Goal: Task Accomplishment & Management: Use online tool/utility

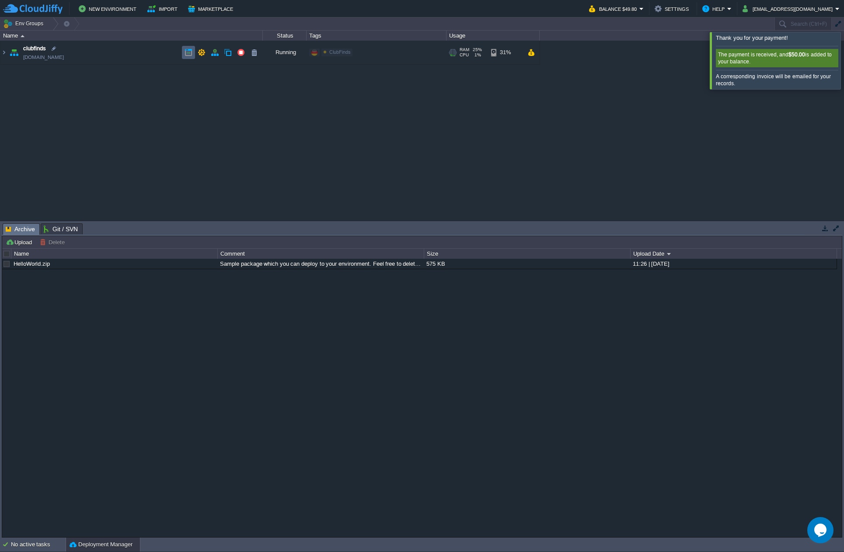
click at [185, 55] on button "button" at bounding box center [188, 53] width 8 height 8
click at [1, 53] on img at bounding box center [3, 53] width 7 height 24
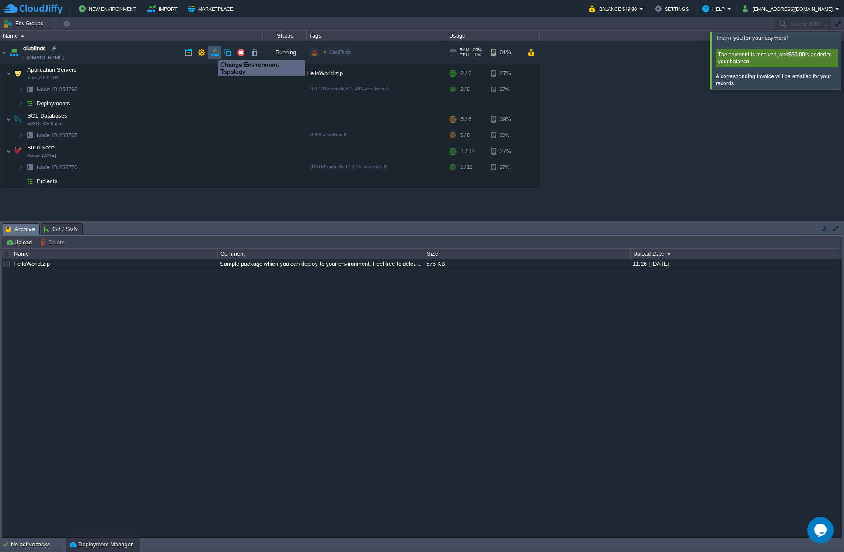
click at [214, 52] on button "button" at bounding box center [215, 53] width 8 height 8
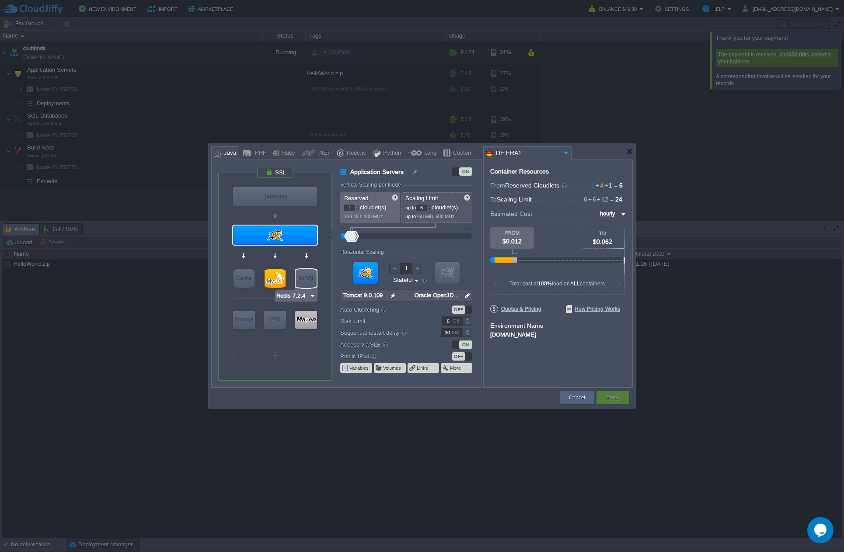
type input "MySQL CE 8.4.6"
click at [278, 277] on div at bounding box center [274, 278] width 21 height 19
type input "SQL Databases"
type input "4"
type input "MySQL CE 8.4.6"
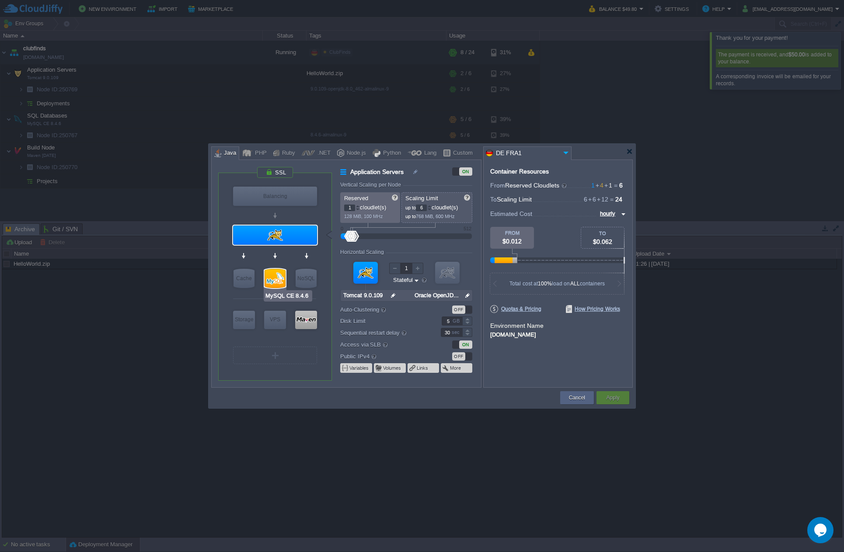
type input "null"
type input "8.4.6-almalinux-9"
type input "Stateless"
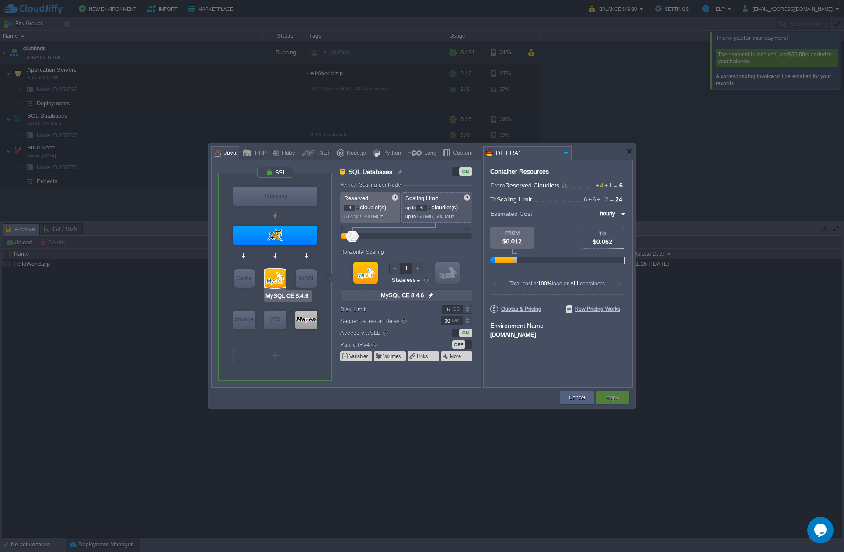
type input "Redis 7.2.4"
click at [463, 346] on div "OFF" at bounding box center [458, 344] width 13 height 8
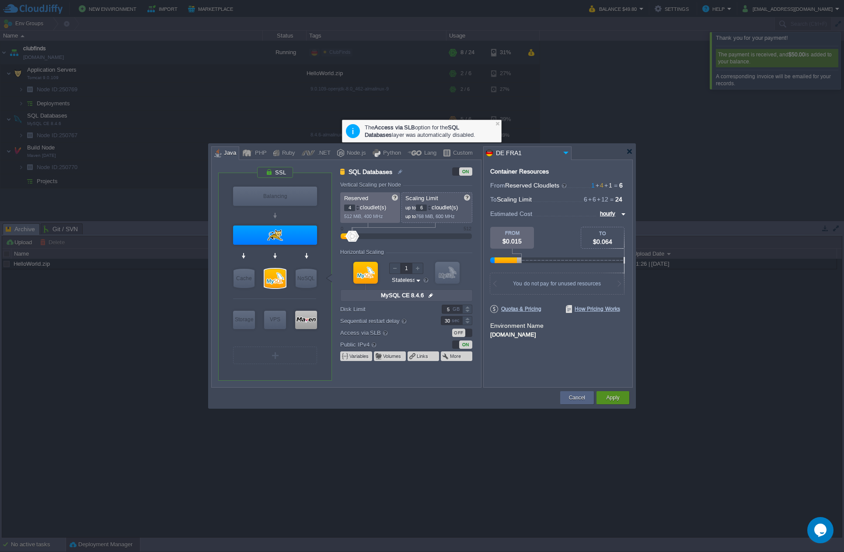
click at [611, 396] on button "Apply" at bounding box center [612, 397] width 13 height 9
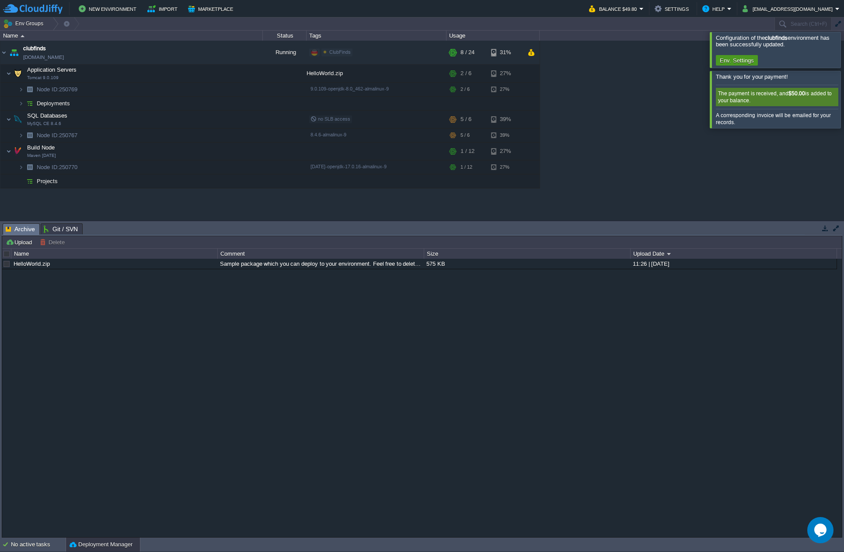
click at [739, 61] on button "Env. Settings" at bounding box center [736, 60] width 39 height 8
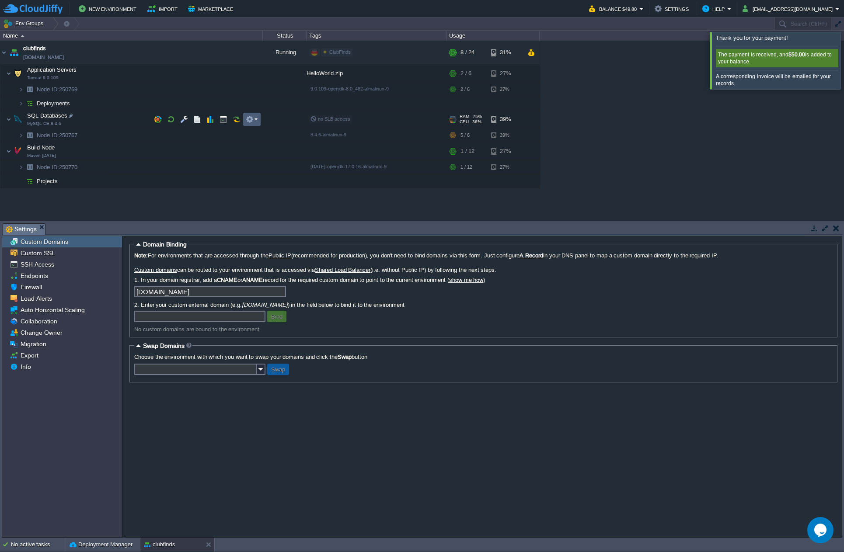
click at [247, 118] on button "button" at bounding box center [250, 119] width 8 height 8
click at [186, 121] on button "button" at bounding box center [184, 119] width 8 height 8
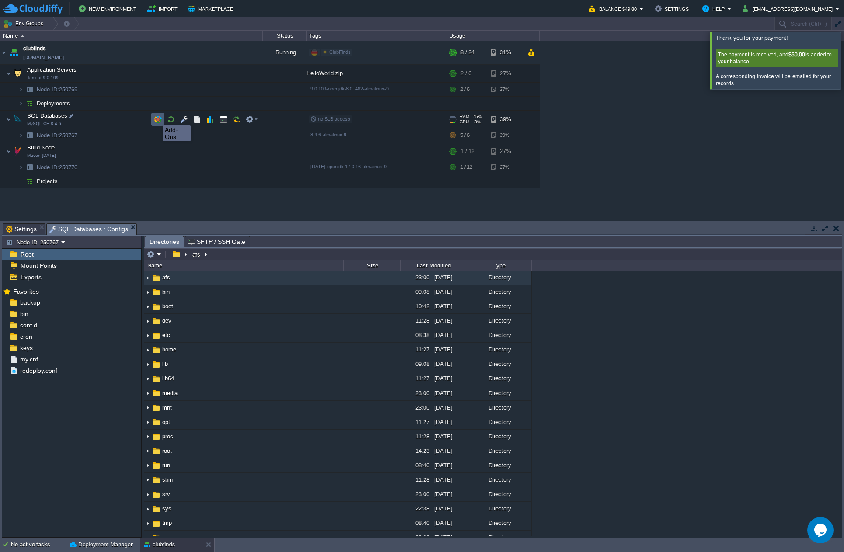
click at [156, 117] on button "button" at bounding box center [158, 119] width 8 height 8
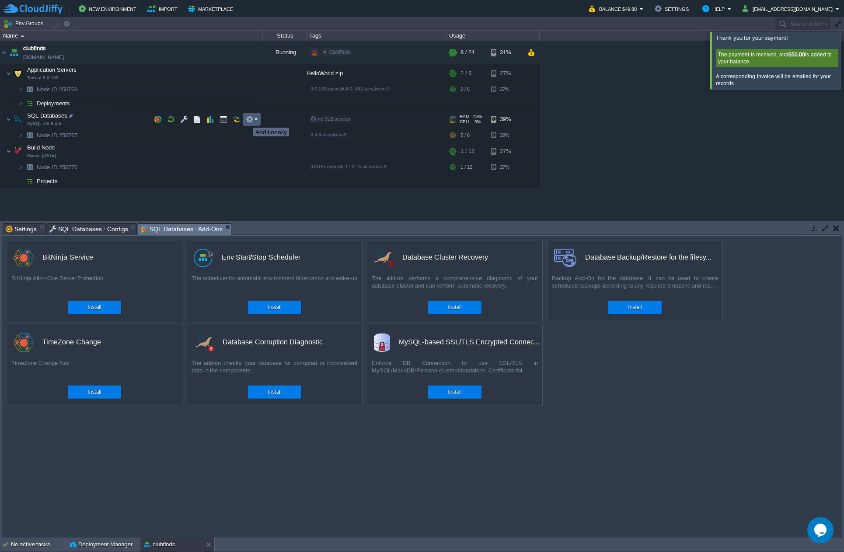
click at [253, 120] on button "button" at bounding box center [250, 119] width 8 height 8
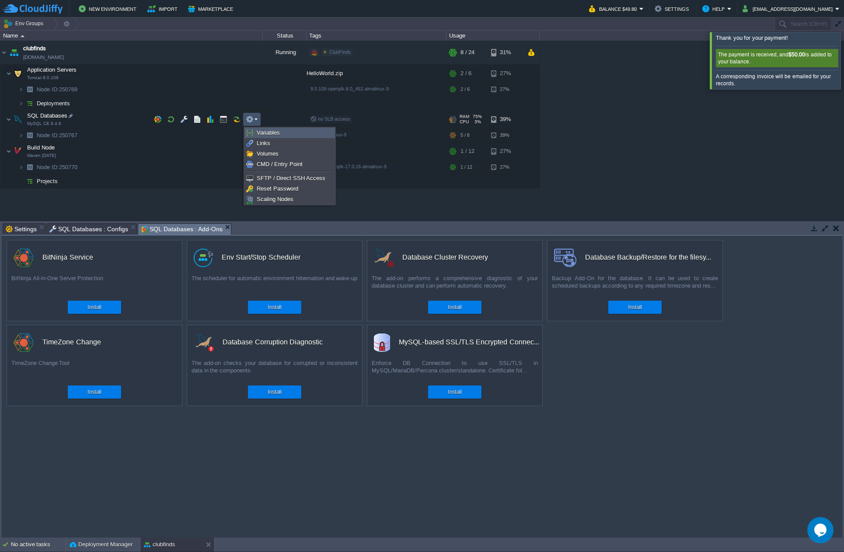
click at [281, 137] on link "Variables" at bounding box center [290, 133] width 90 height 10
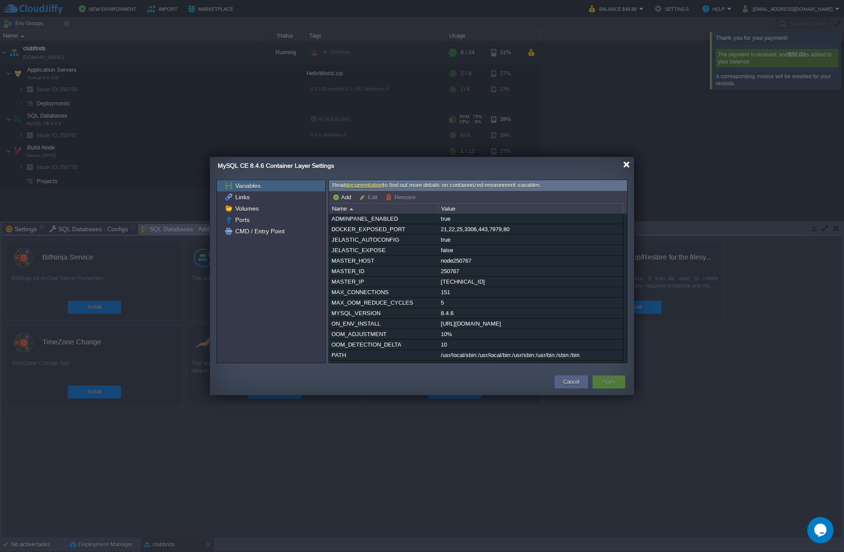
click at [625, 166] on div at bounding box center [626, 164] width 7 height 7
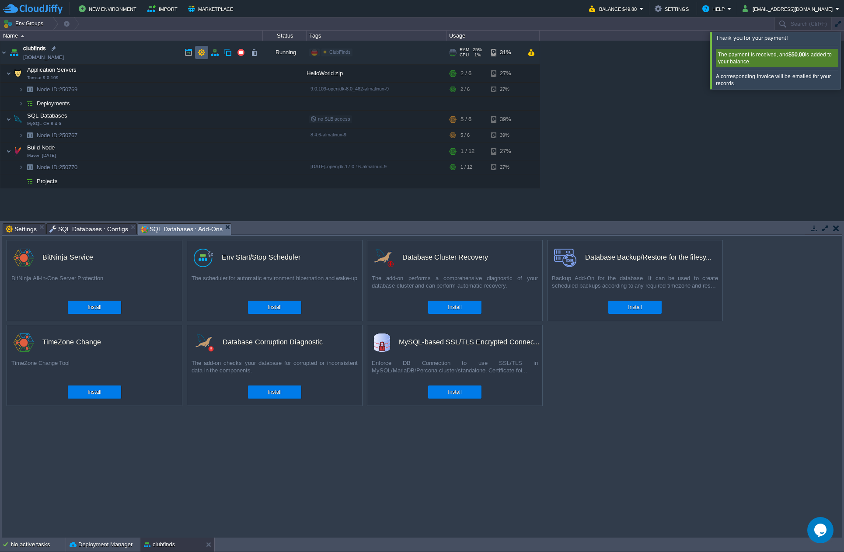
click at [198, 49] on button "button" at bounding box center [202, 53] width 8 height 8
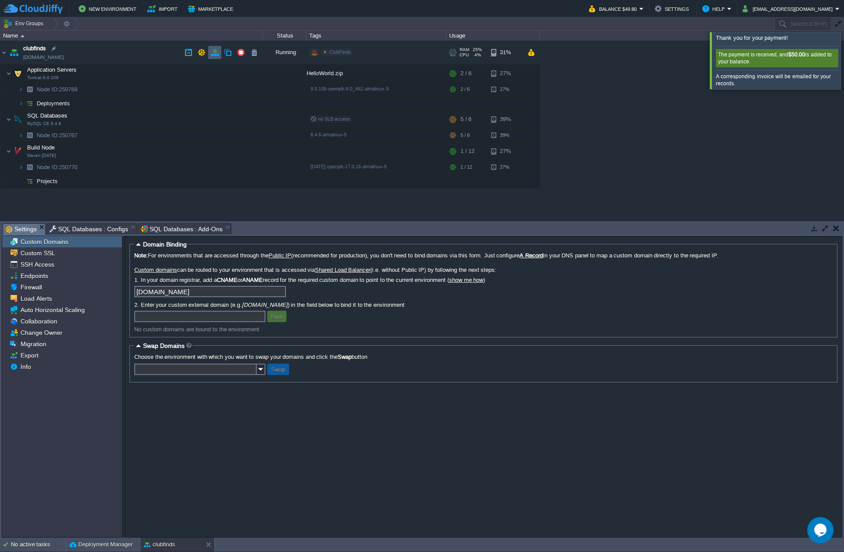
click at [212, 53] on button "button" at bounding box center [215, 53] width 8 height 8
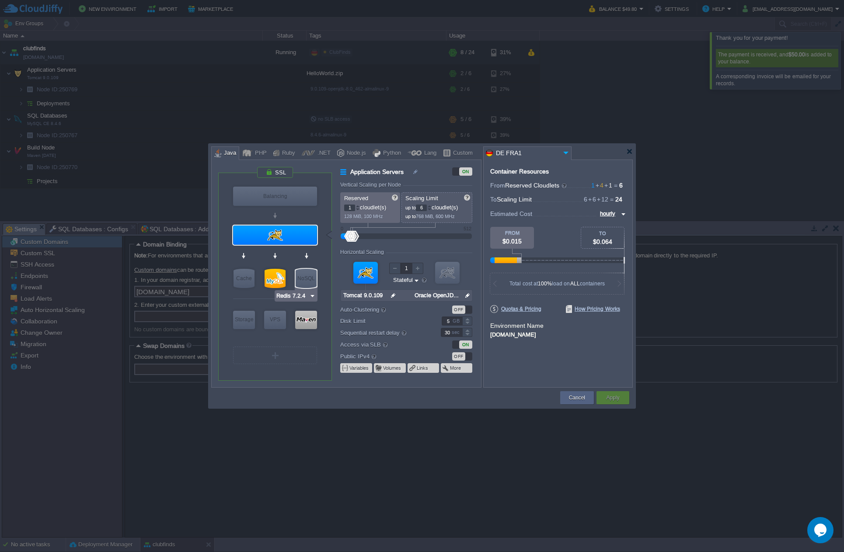
type input "MySQL CE 8.4.6"
click at [272, 277] on div at bounding box center [274, 278] width 21 height 19
type input "SQL Databases"
type input "4"
type input "MySQL CE 8.4.6"
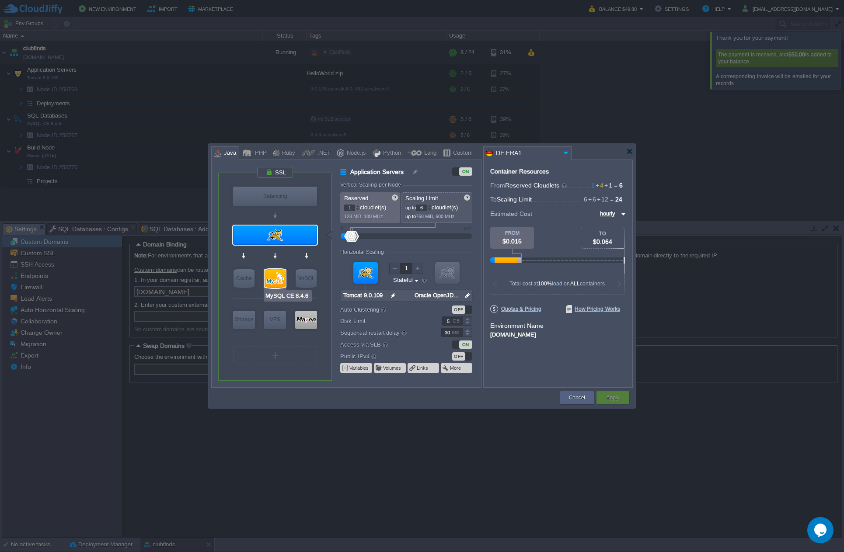
type input "null"
type input "8.4.6-almalinux-9"
type input "Stateless"
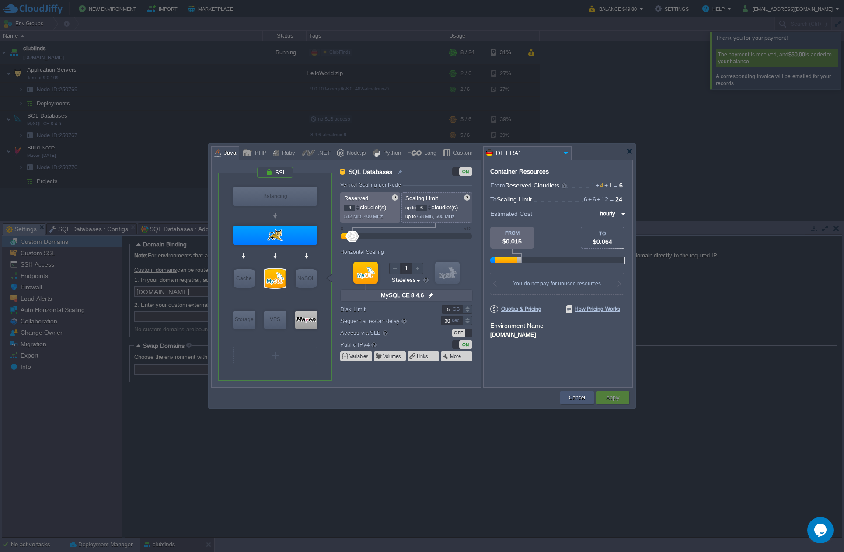
click at [575, 393] on button "Cancel" at bounding box center [577, 397] width 16 height 9
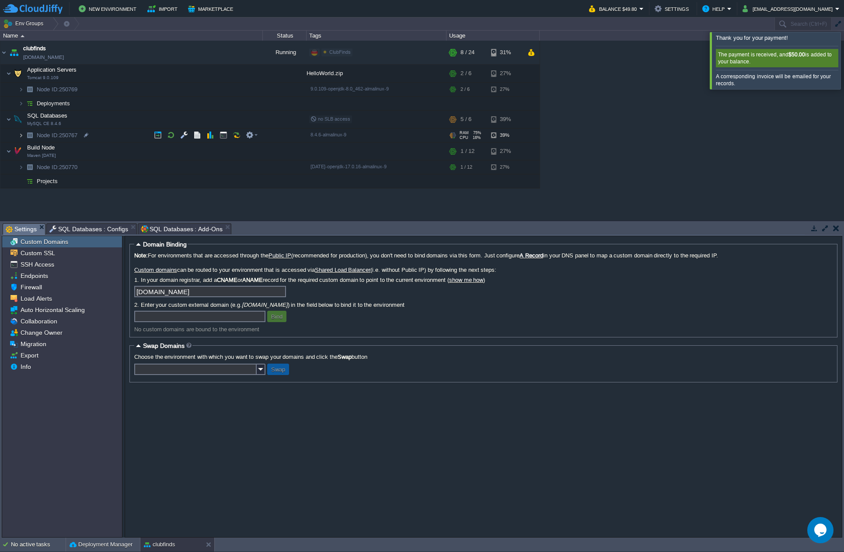
click at [20, 139] on img at bounding box center [20, 135] width 5 height 14
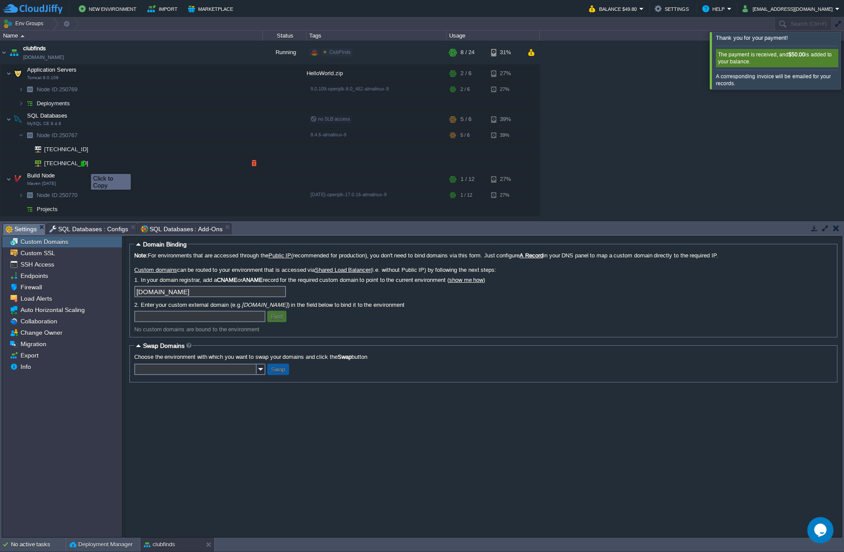
click at [84, 164] on div at bounding box center [83, 164] width 8 height 8
click at [155, 132] on button "button" at bounding box center [158, 135] width 8 height 8
click at [156, 140] on td at bounding box center [157, 134] width 13 height 13
click at [187, 136] on button "button" at bounding box center [184, 135] width 8 height 8
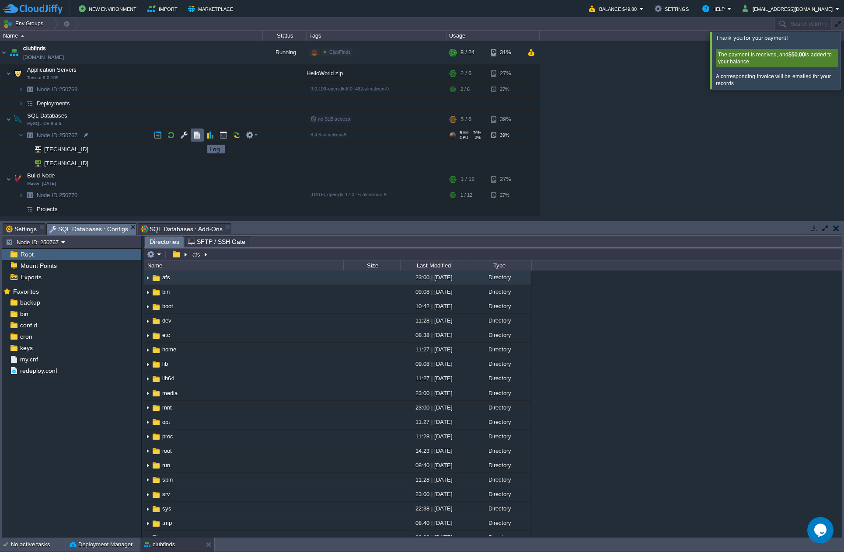
click at [201, 137] on button "button" at bounding box center [197, 135] width 8 height 8
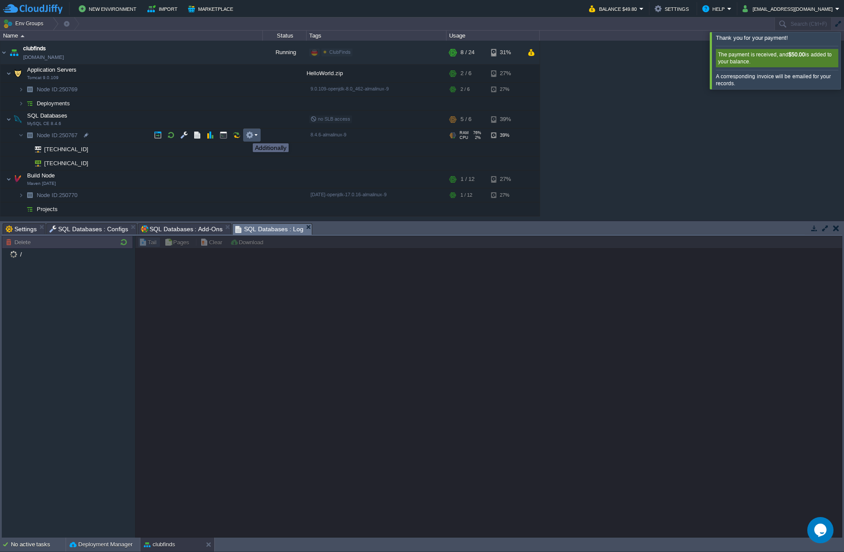
click at [249, 135] on button "button" at bounding box center [250, 135] width 8 height 8
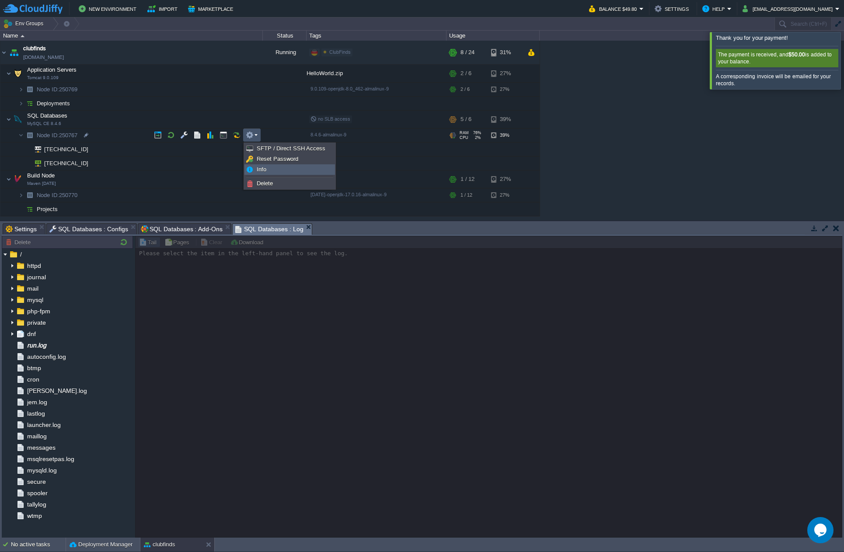
click at [259, 170] on span "Info" at bounding box center [262, 169] width 10 height 7
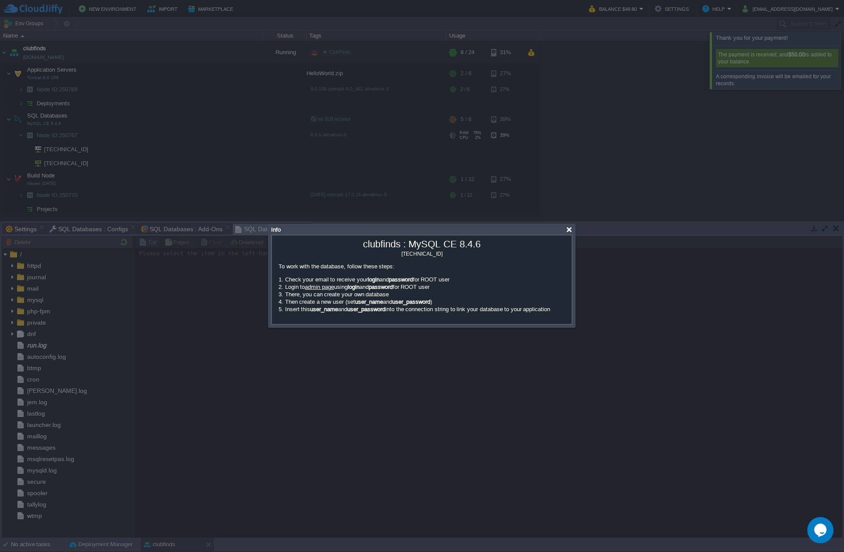
click at [566, 232] on div at bounding box center [569, 229] width 7 height 7
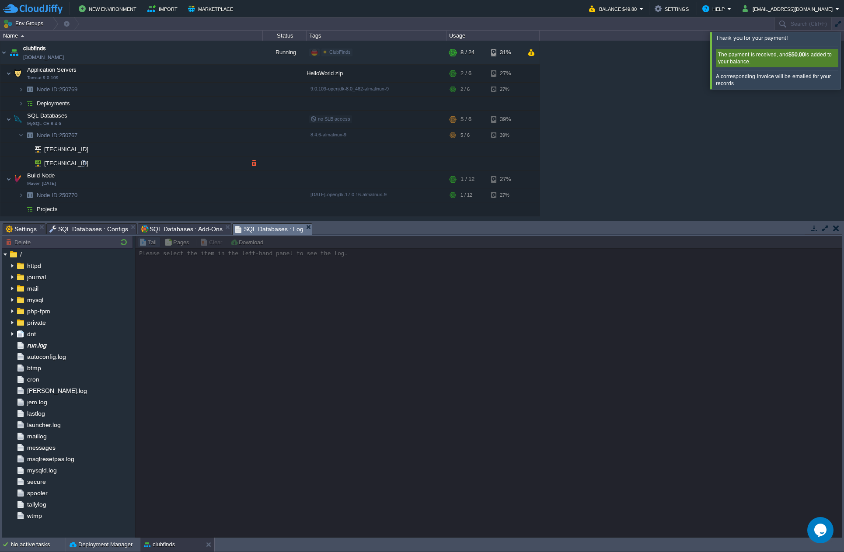
click at [38, 162] on img at bounding box center [35, 163] width 12 height 14
click at [86, 164] on div at bounding box center [83, 164] width 8 height 8
click at [171, 136] on button "button" at bounding box center [171, 135] width 8 height 8
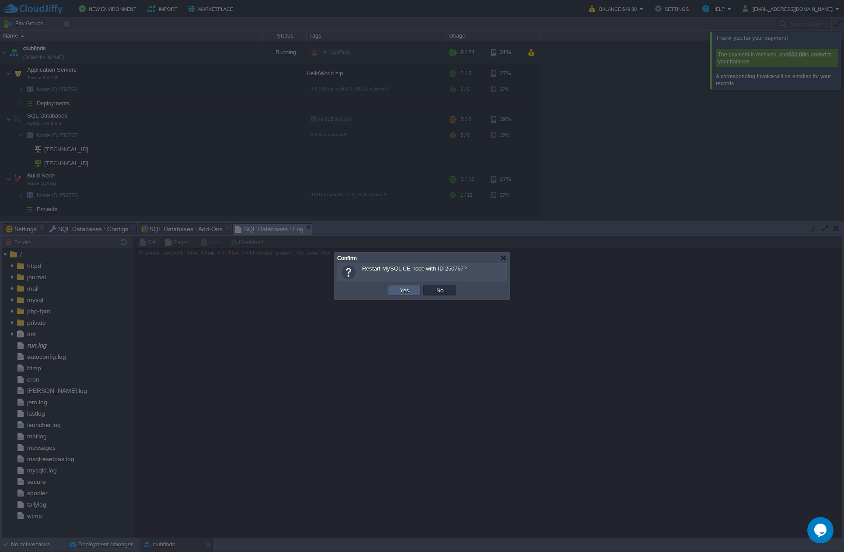
click at [392, 289] on td "Yes" at bounding box center [404, 290] width 33 height 10
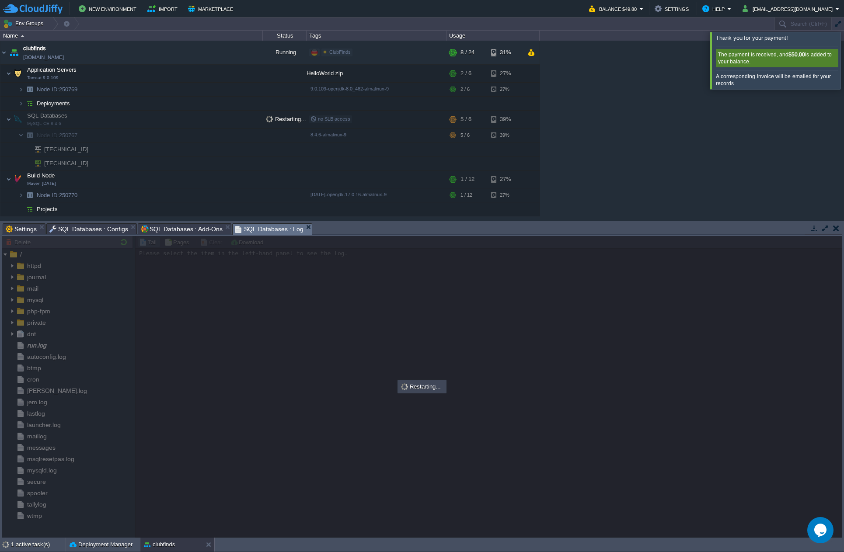
click at [843, 58] on div at bounding box center [854, 60] width 0 height 57
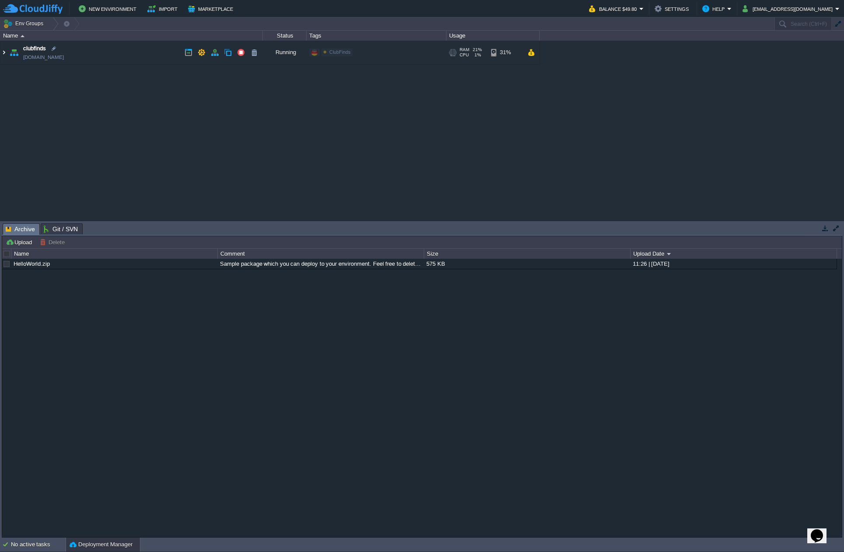
click at [7, 53] on img at bounding box center [3, 53] width 7 height 24
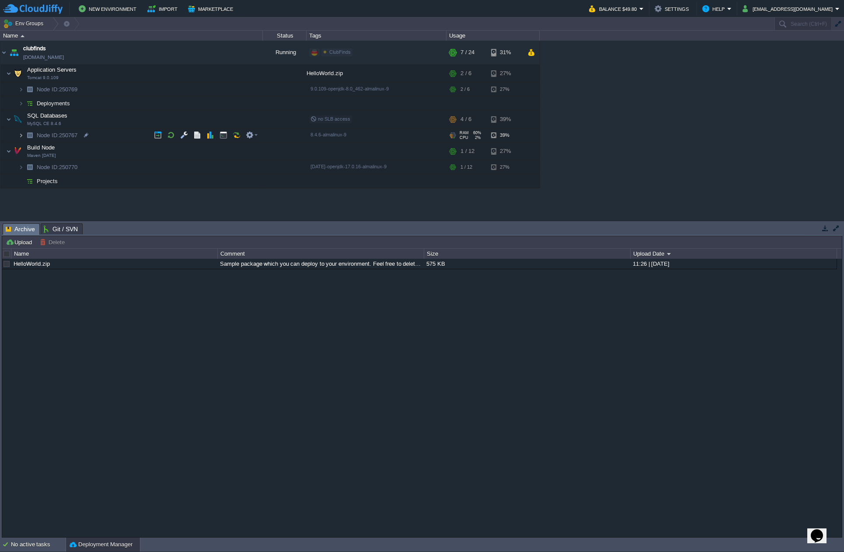
click at [21, 133] on img at bounding box center [20, 135] width 5 height 14
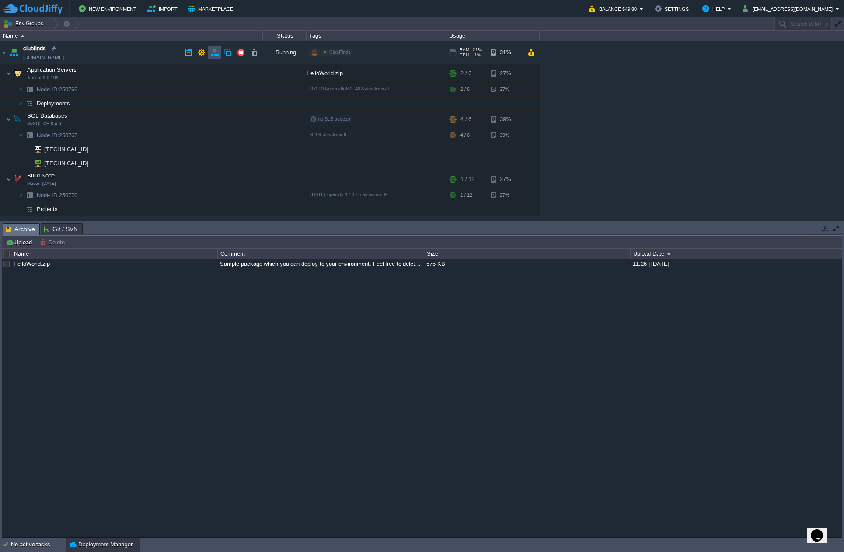
click at [212, 55] on button "button" at bounding box center [215, 53] width 8 height 8
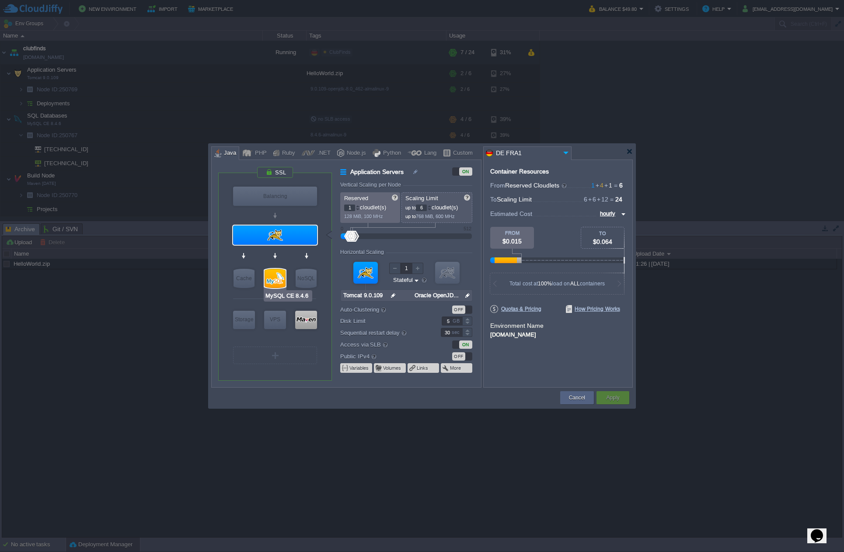
click at [274, 276] on div at bounding box center [274, 278] width 21 height 19
type input "SQL Databases"
type input "4"
type input "MySQL CE 8.4.6"
type input "null"
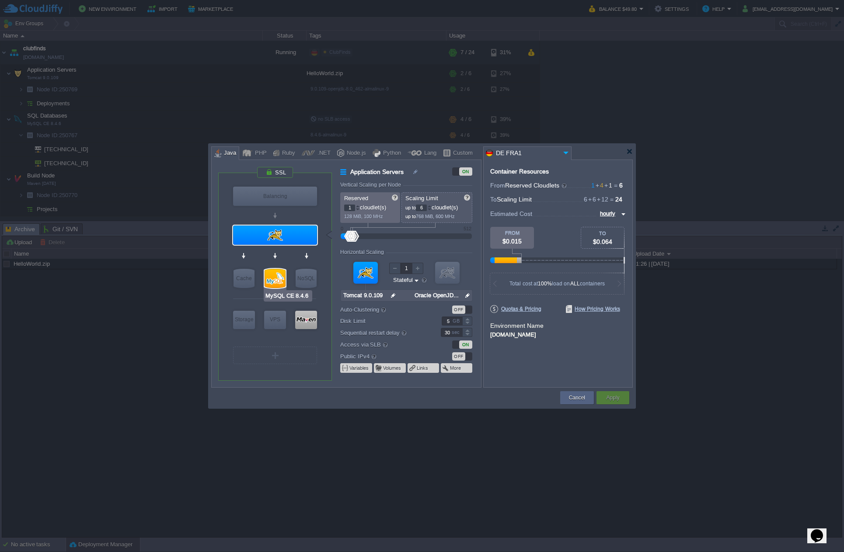
type input "8.4.6-almalinux-9"
type input "Stateless"
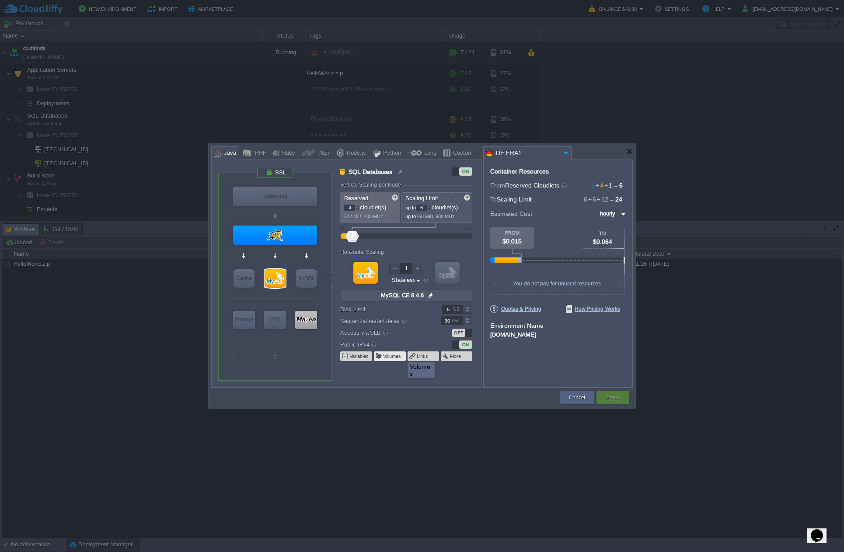
click at [398, 354] on button "Volumes" at bounding box center [392, 356] width 19 height 7
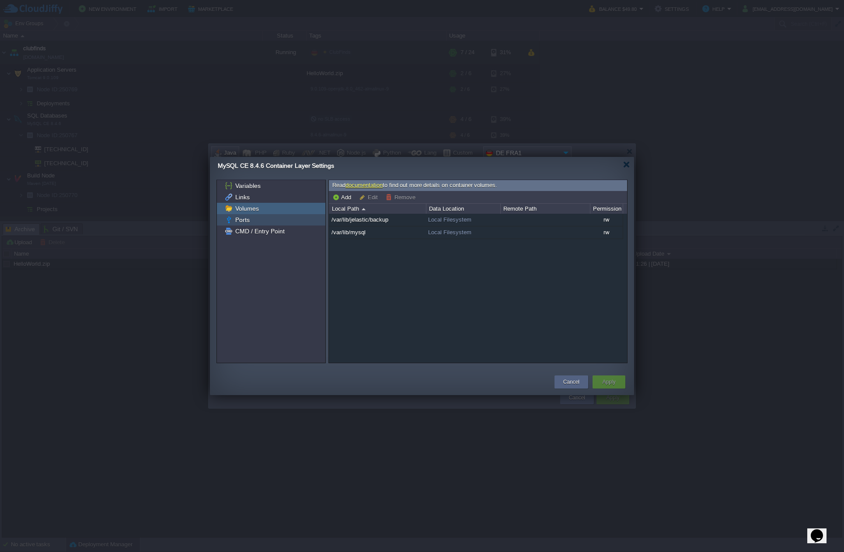
click at [243, 219] on span "Ports" at bounding box center [241, 220] width 17 height 8
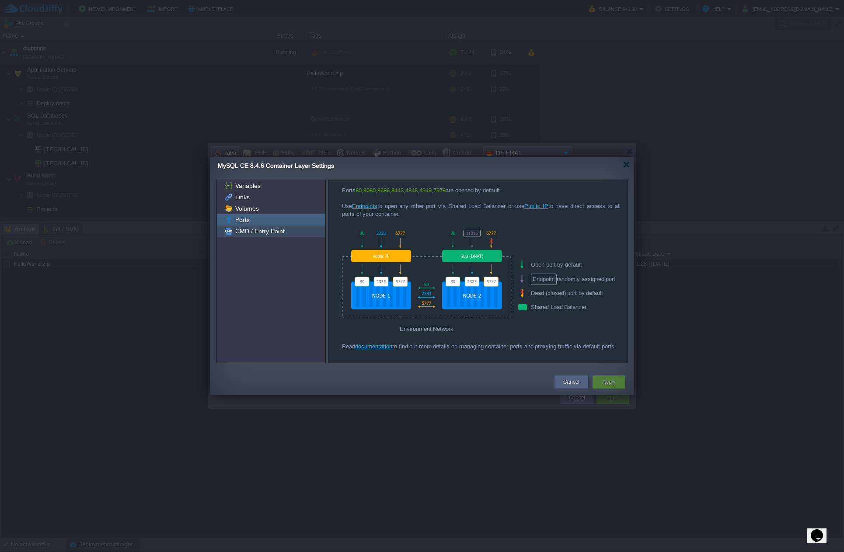
click at [254, 229] on span "CMD / Entry Point" at bounding box center [259, 231] width 52 height 8
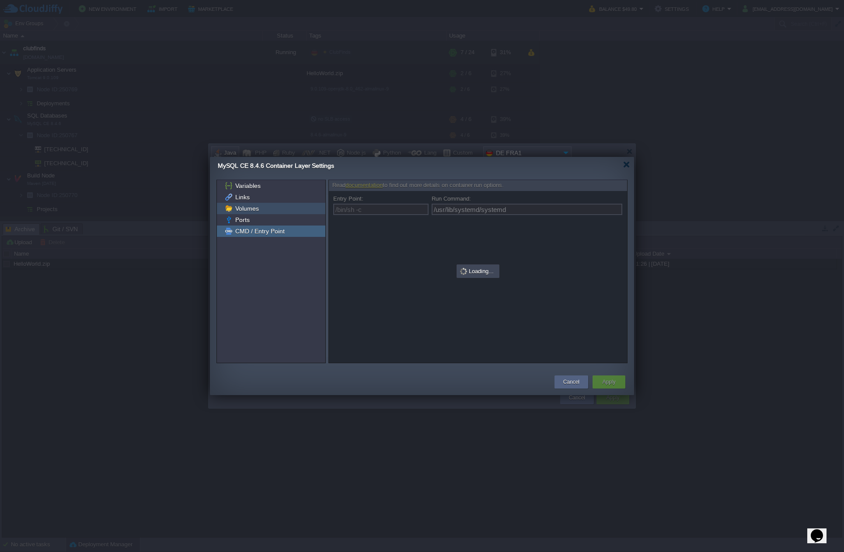
click at [262, 207] on div "Volumes" at bounding box center [271, 208] width 108 height 11
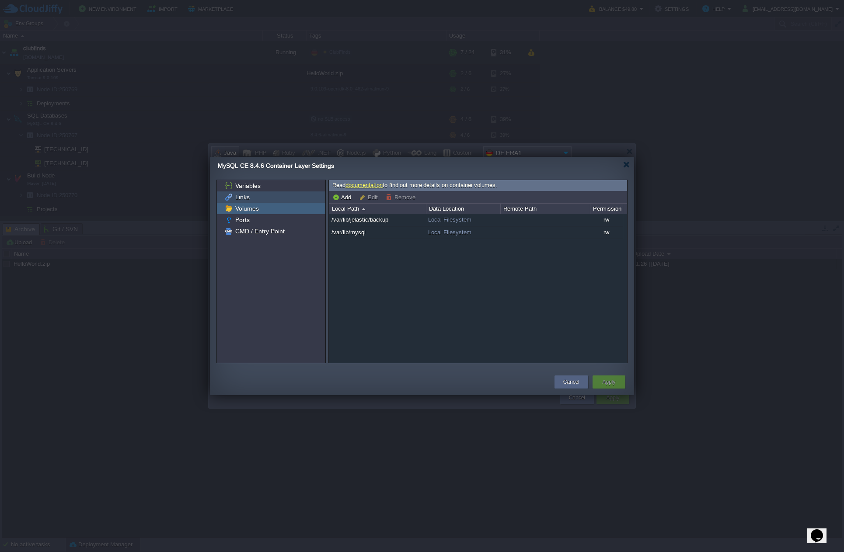
click at [260, 195] on div "Links" at bounding box center [271, 196] width 108 height 11
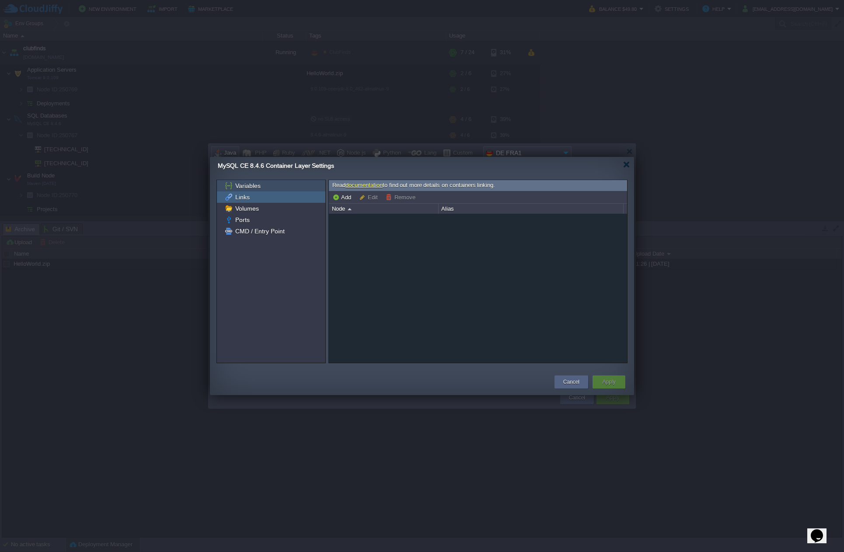
click at [260, 189] on span "Variables" at bounding box center [247, 186] width 28 height 8
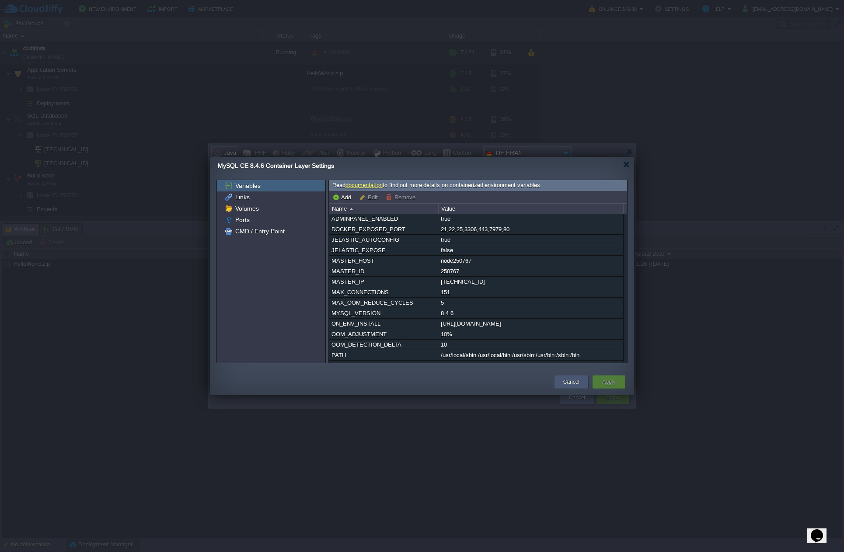
click at [569, 378] on button "Cancel" at bounding box center [571, 382] width 16 height 9
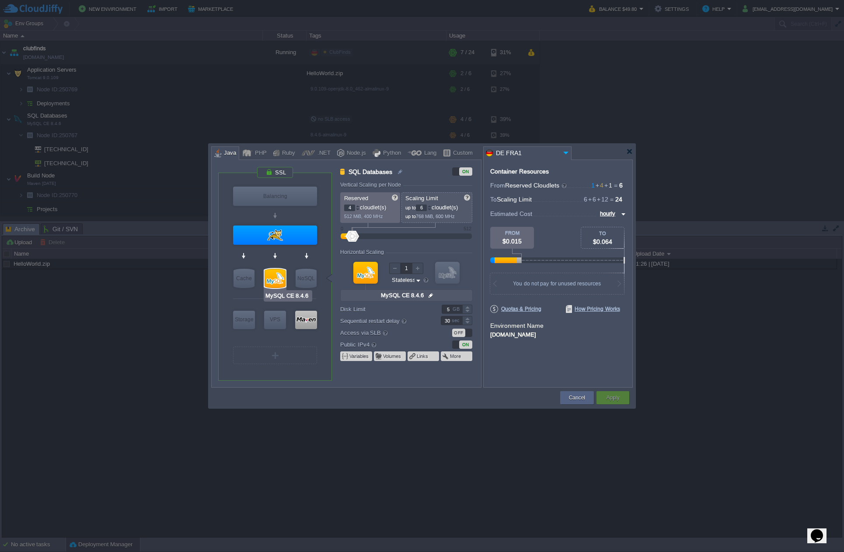
click at [275, 275] on div at bounding box center [274, 278] width 21 height 19
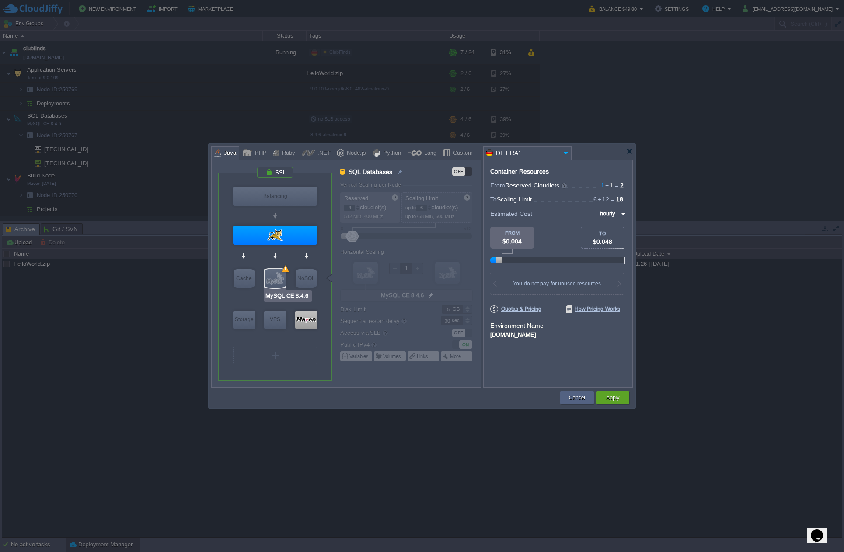
click at [276, 275] on div at bounding box center [274, 278] width 21 height 19
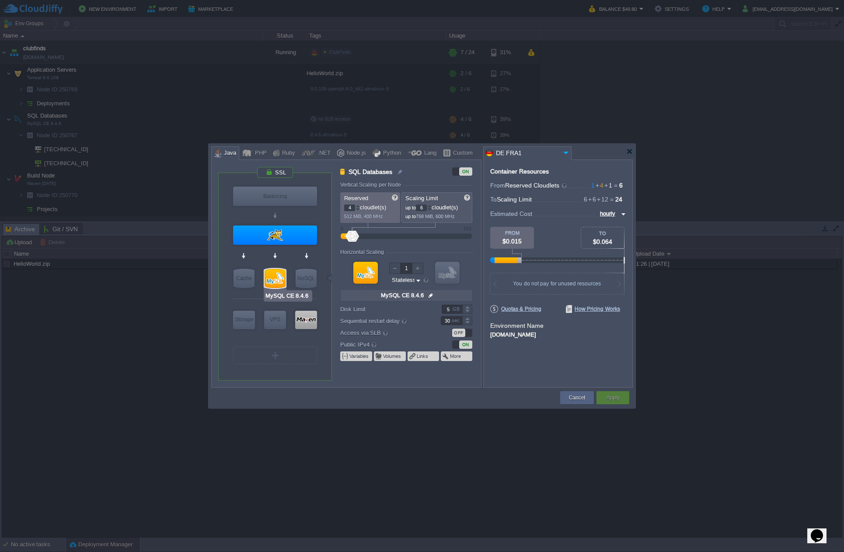
click at [276, 275] on div at bounding box center [274, 278] width 21 height 19
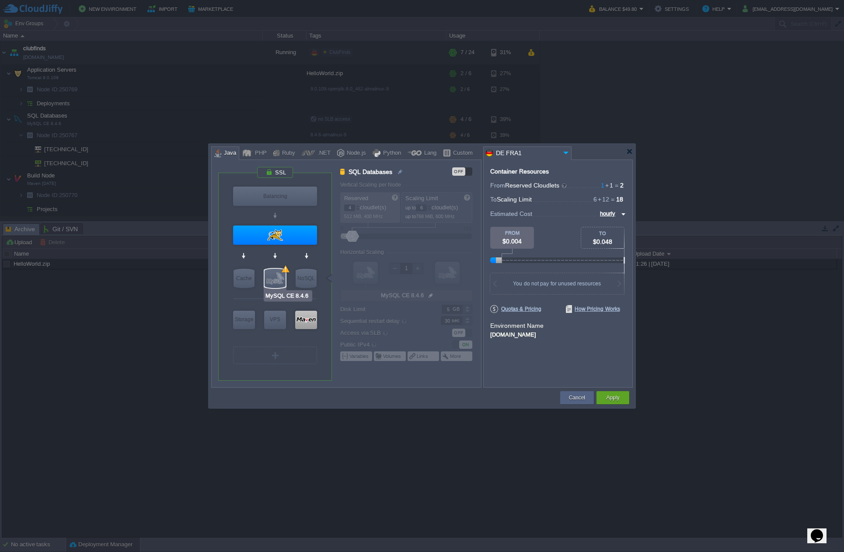
click at [276, 275] on div at bounding box center [274, 278] width 21 height 19
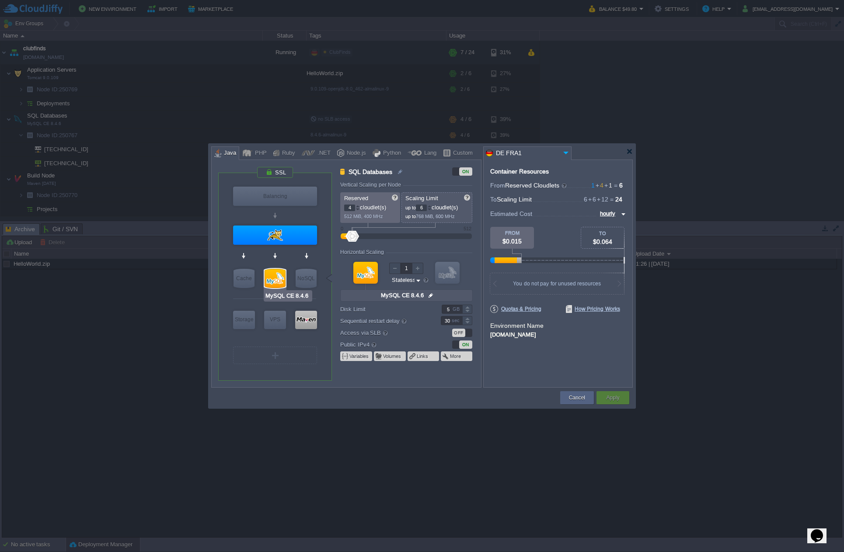
type input "Redis 7.2.4"
click at [469, 305] on div at bounding box center [467, 307] width 10 height 4
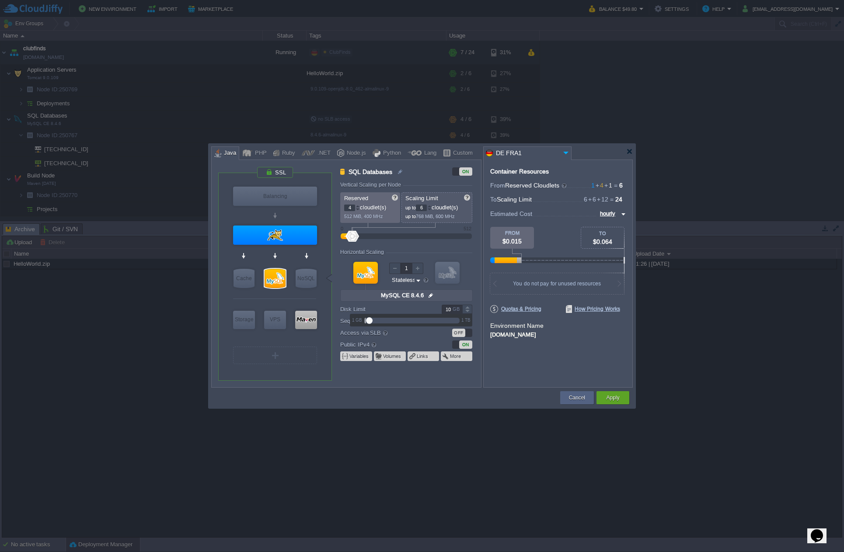
click at [469, 305] on div at bounding box center [467, 307] width 10 height 4
click at [469, 306] on div at bounding box center [467, 307] width 10 height 4
click at [520, 372] on div "Container Resources From Reserved Cloudlets 1 + 4 + 1 ... = 6 not added To Scal…" at bounding box center [557, 274] width 149 height 228
click at [466, 310] on div at bounding box center [467, 311] width 10 height 4
click at [466, 309] on div at bounding box center [467, 307] width 10 height 4
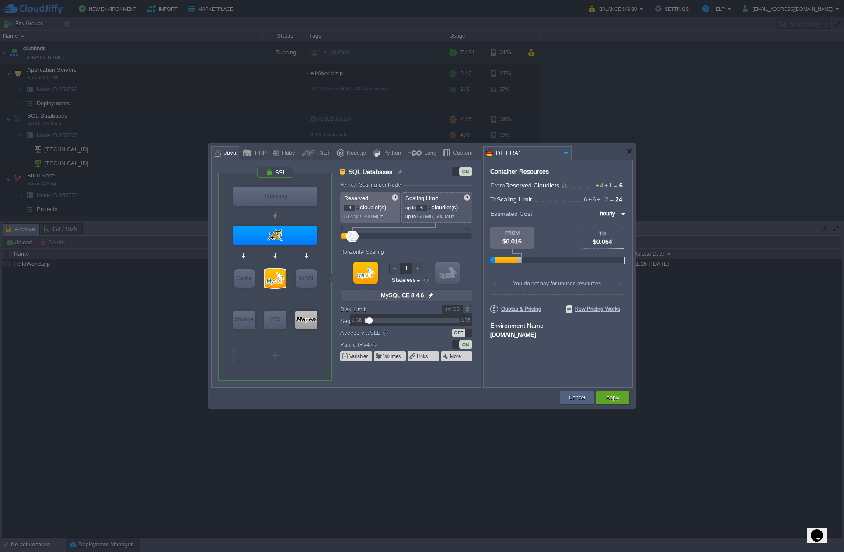
click at [466, 309] on div at bounding box center [467, 307] width 10 height 4
type input "12"
click at [467, 310] on div at bounding box center [467, 311] width 10 height 4
click at [508, 354] on div "Container Resources From Reserved Cloudlets 1 + 4 + 1 ... = 6 not added To Scal…" at bounding box center [557, 274] width 149 height 228
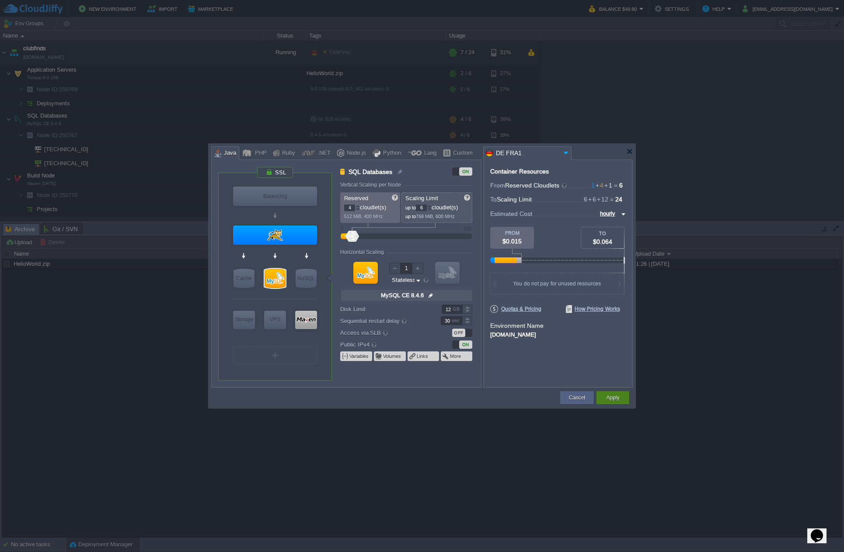
click at [620, 396] on div "Apply" at bounding box center [613, 397] width 20 height 13
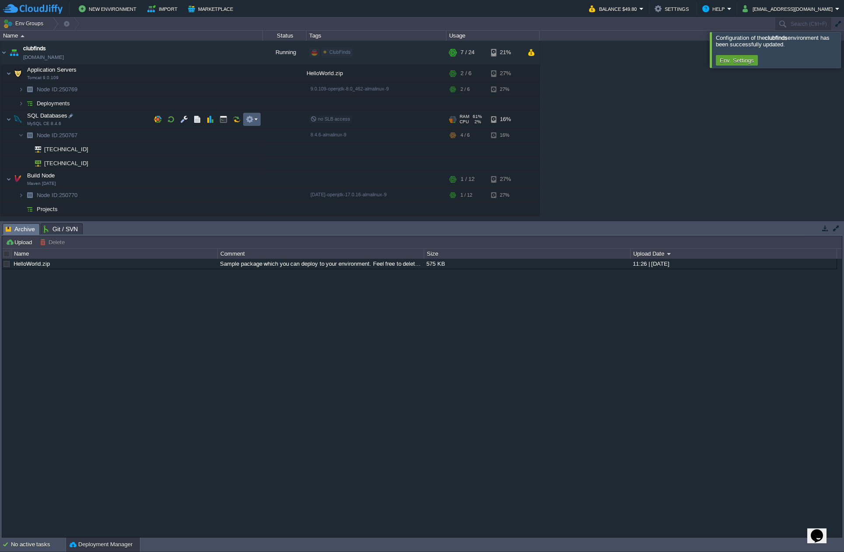
click at [254, 121] on em at bounding box center [252, 119] width 12 height 8
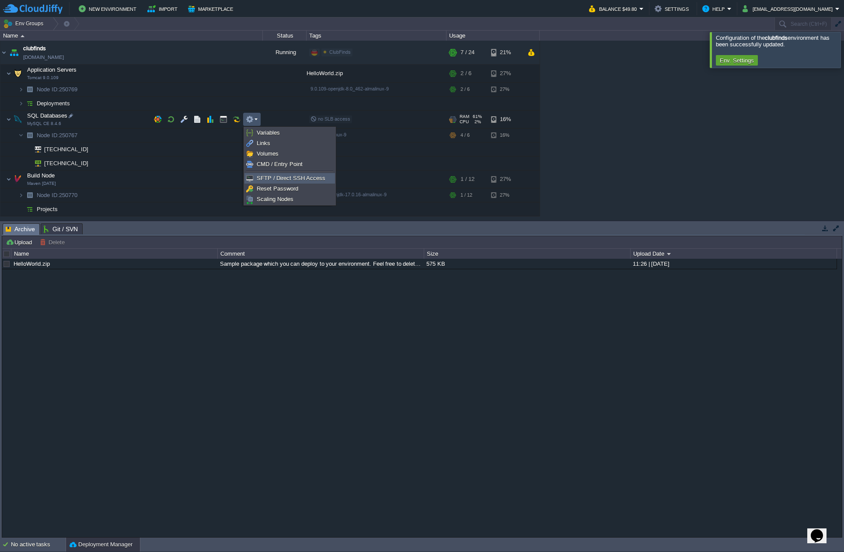
click at [303, 179] on span "SFTP / Direct SSH Access" at bounding box center [291, 178] width 69 height 7
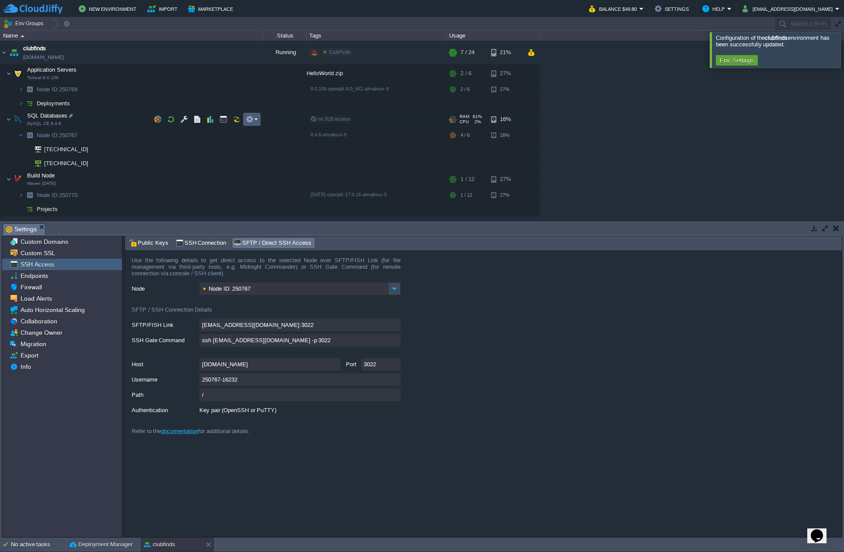
click at [252, 118] on button "button" at bounding box center [250, 119] width 8 height 8
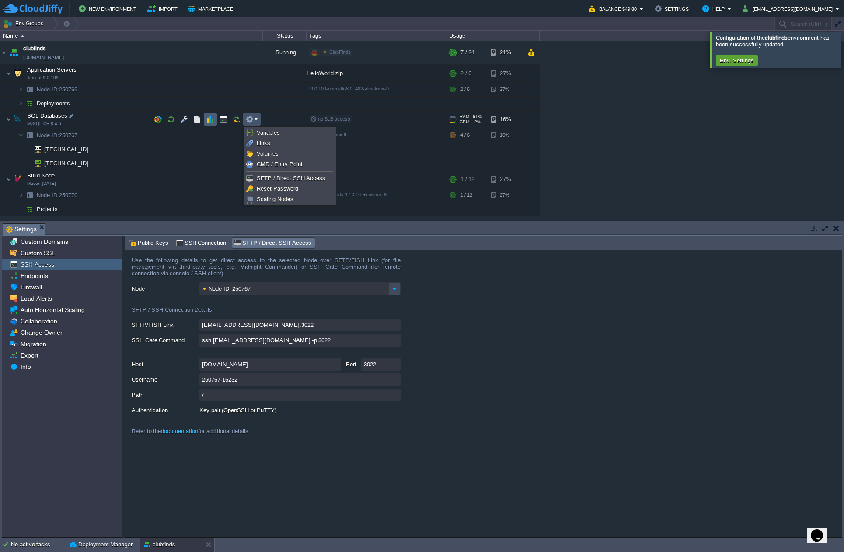
click at [207, 121] on button "button" at bounding box center [210, 119] width 8 height 8
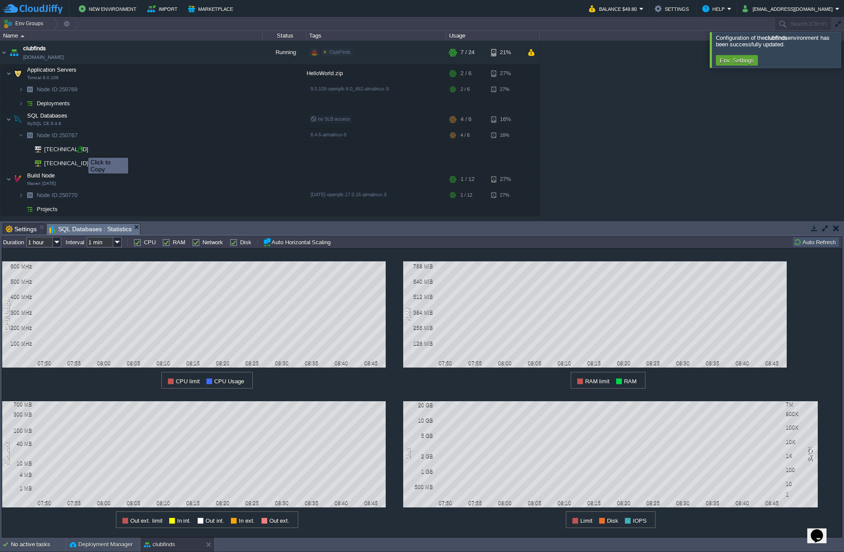
click at [82, 150] on div at bounding box center [80, 150] width 8 height 8
click at [156, 118] on button "button" at bounding box center [158, 119] width 8 height 8
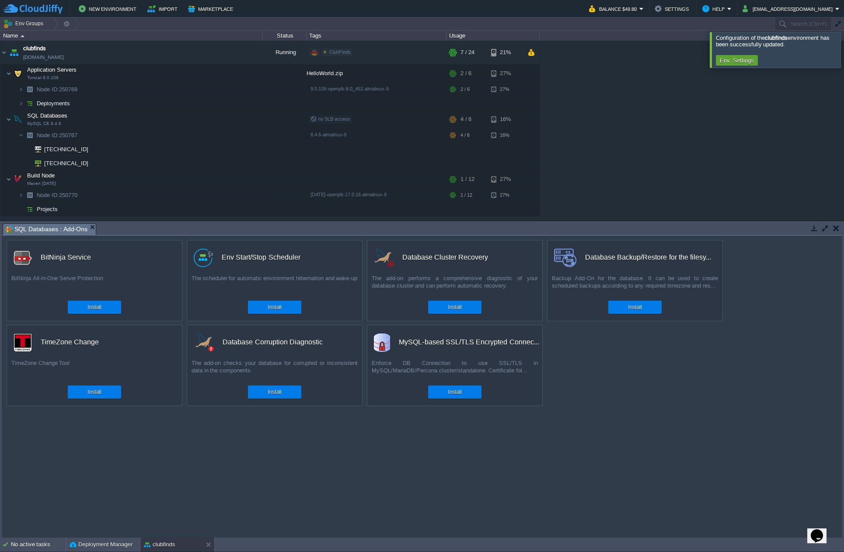
click at [823, 533] on div "Opens Chat This icon Opens the chat window." at bounding box center [816, 536] width 14 height 14
click at [693, 295] on button "Back" at bounding box center [695, 289] width 20 height 9
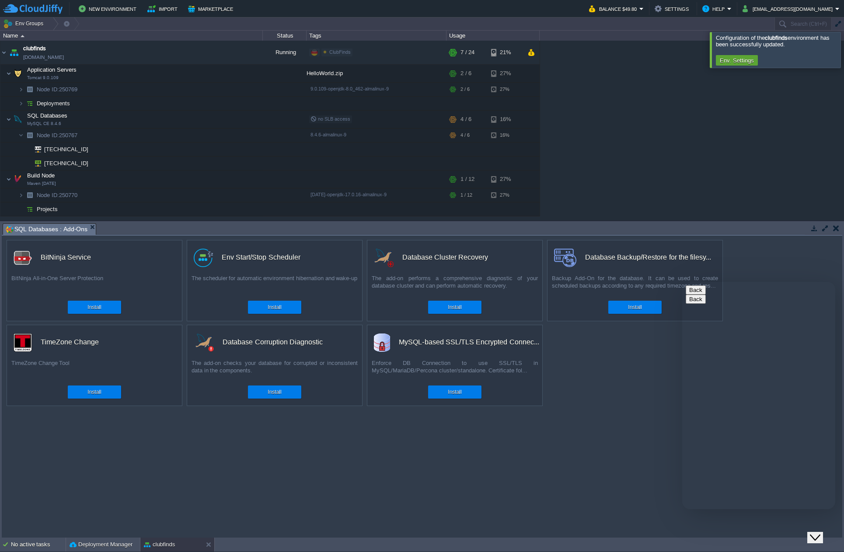
type input "[PERSON_NAME]"
type input "[PERSON_NAME][EMAIL_ADDRESS][DOMAIN_NAME]"
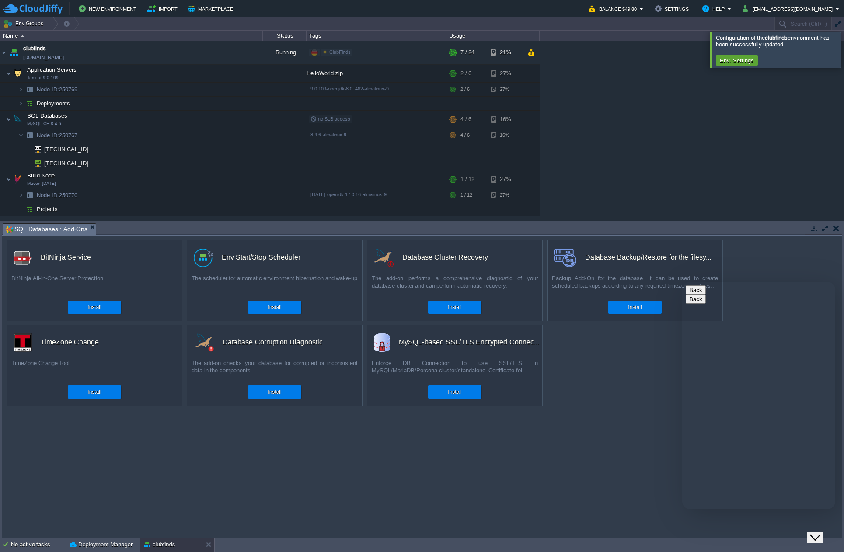
type input "spai"
type input "34660902874"
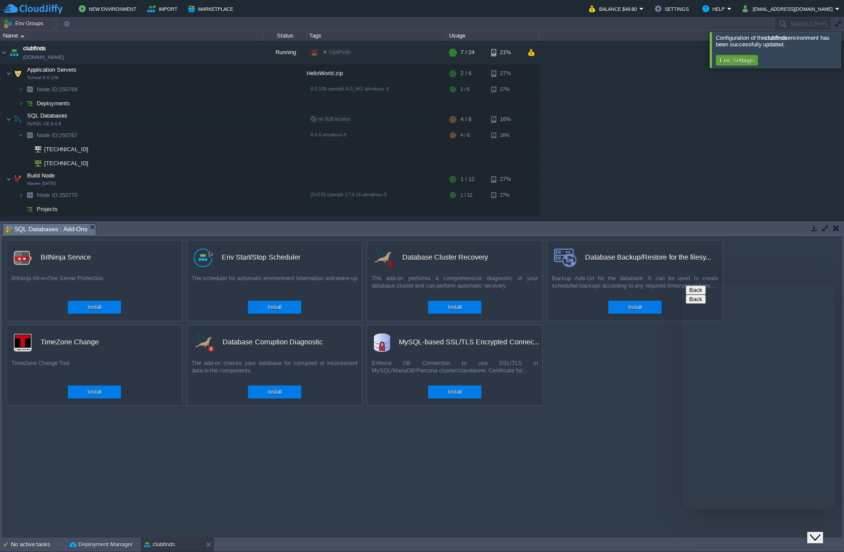
click at [252, 119] on button "button" at bounding box center [250, 119] width 8 height 8
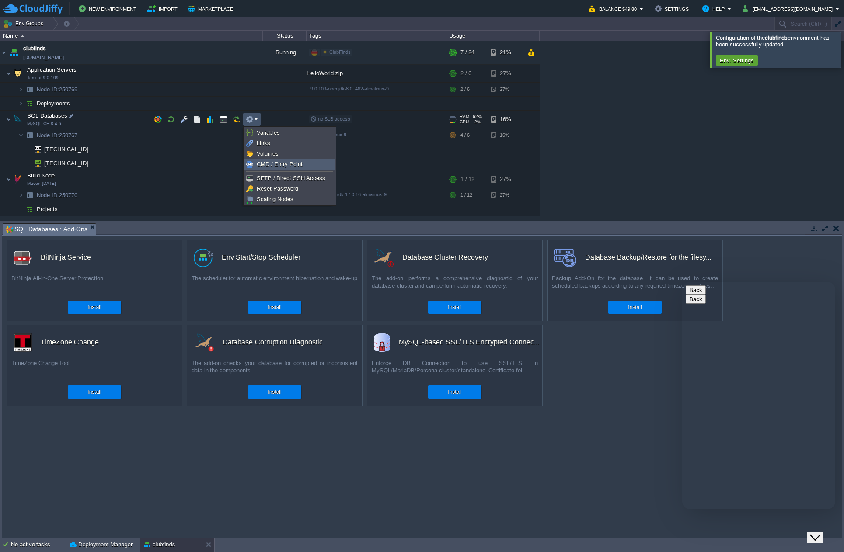
click at [287, 164] on span "CMD / Entry Point" at bounding box center [280, 164] width 46 height 7
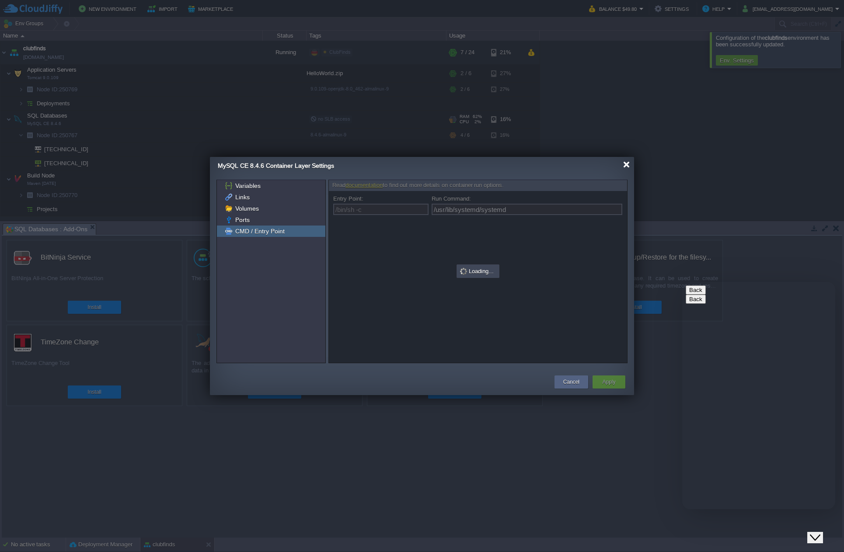
click at [624, 167] on div at bounding box center [626, 164] width 7 height 7
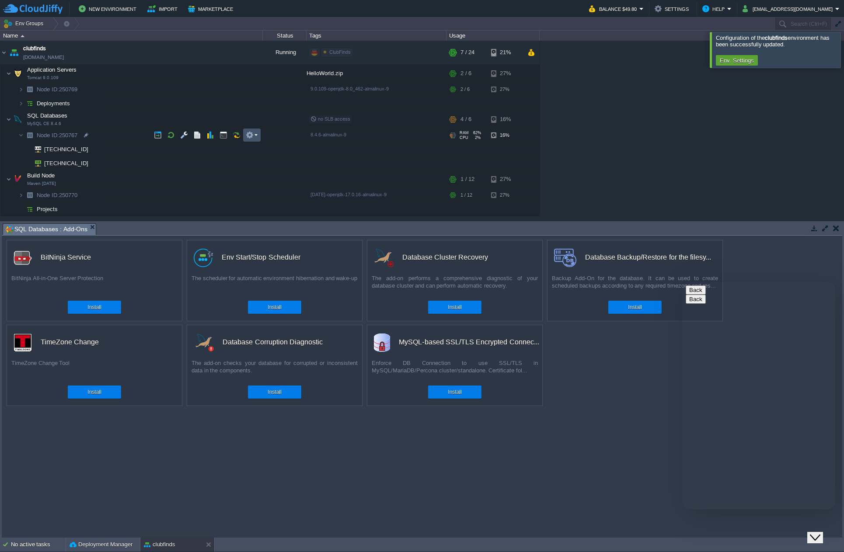
click at [252, 135] on button "button" at bounding box center [250, 135] width 8 height 8
click at [180, 139] on button "button" at bounding box center [184, 135] width 8 height 8
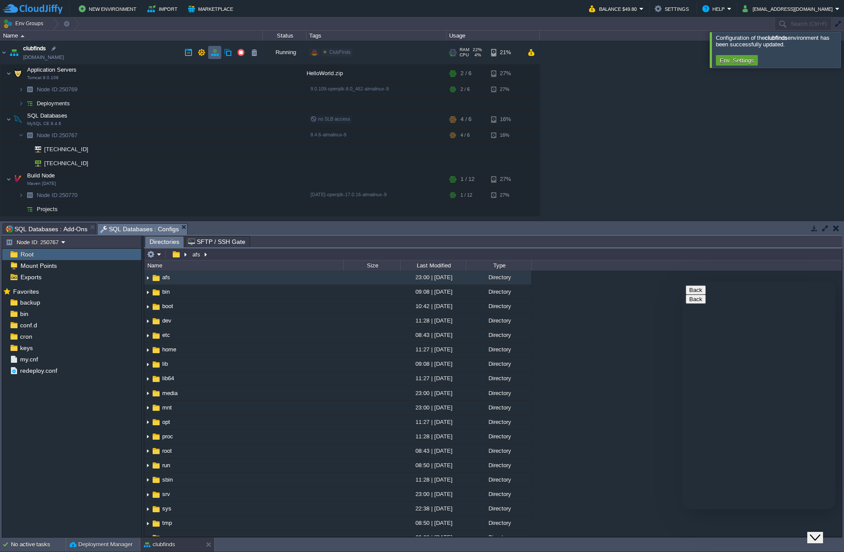
click at [211, 51] on button "button" at bounding box center [215, 53] width 8 height 8
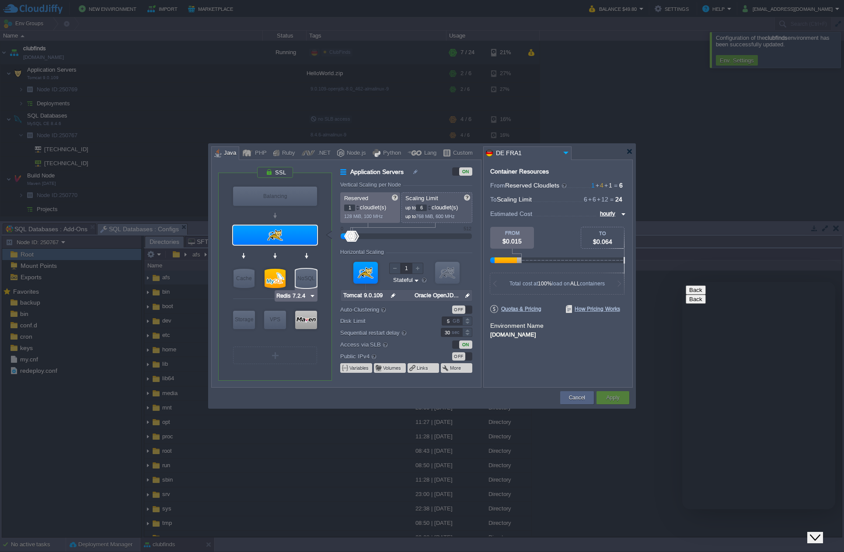
type input "MySQL CE 8.4.6"
click at [278, 278] on div at bounding box center [274, 278] width 21 height 19
type input "SQL Databases"
type input "4"
type input "MySQL CE 8.4.6"
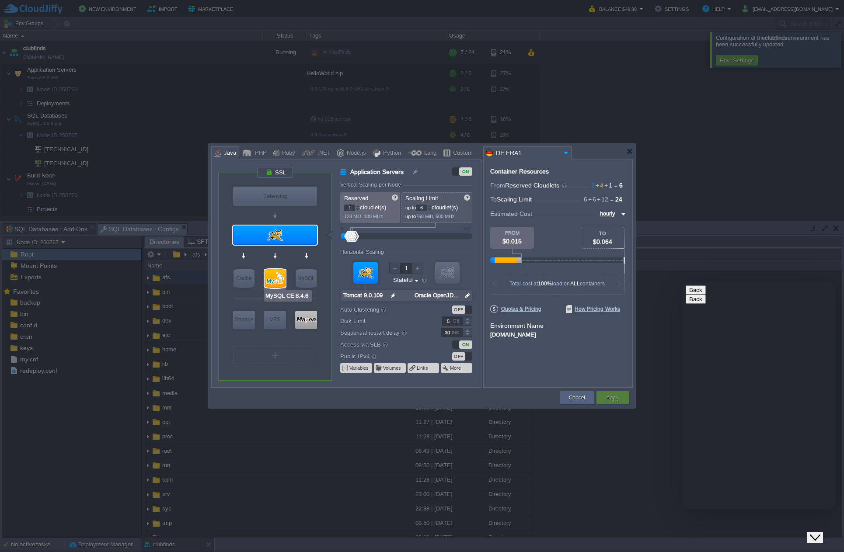
type input "null"
type input "8.4.6-almalinux-9"
type input "Stateless"
type input "12"
type input "Redis 7.2.4"
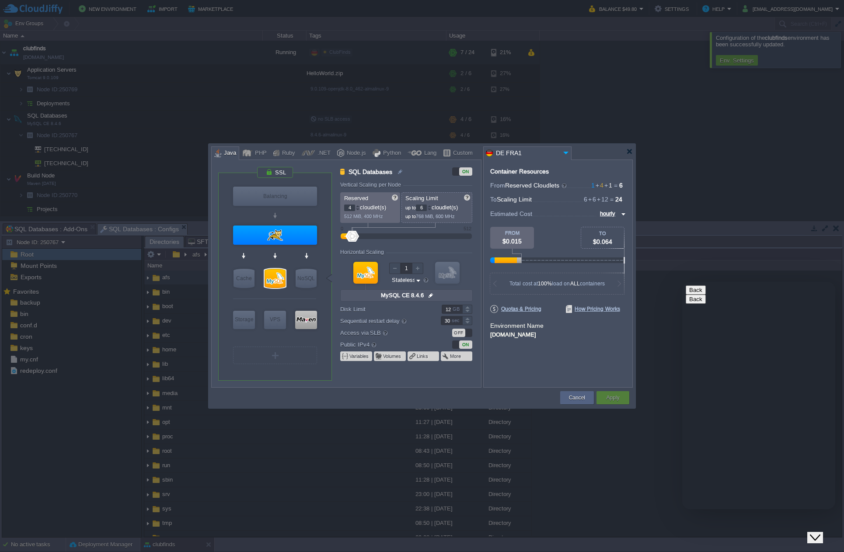
click at [464, 330] on div "OFF" at bounding box center [458, 333] width 13 height 8
click at [465, 346] on div "ON" at bounding box center [465, 344] width 13 height 8
click at [619, 396] on button "Apply" at bounding box center [612, 397] width 13 height 9
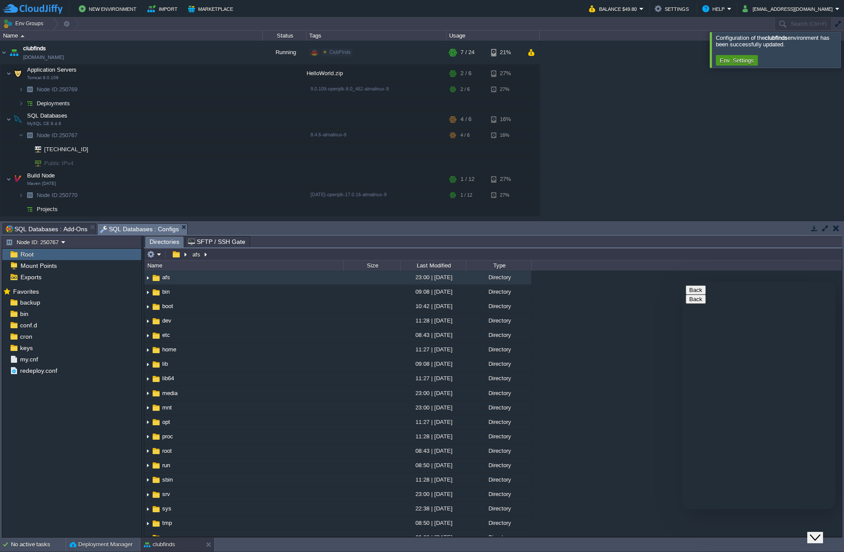
click at [746, 57] on td "Env. Settings" at bounding box center [736, 60] width 42 height 10
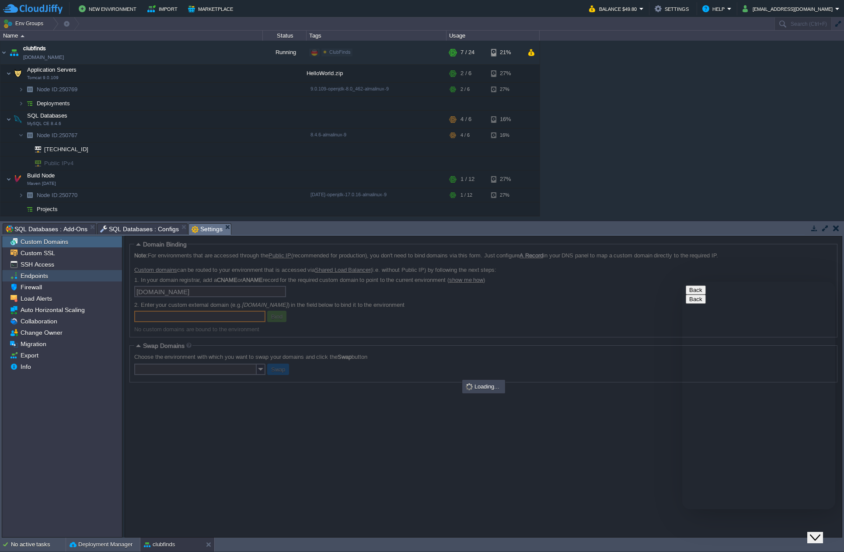
click at [45, 278] on span "Endpoints" at bounding box center [34, 276] width 31 height 8
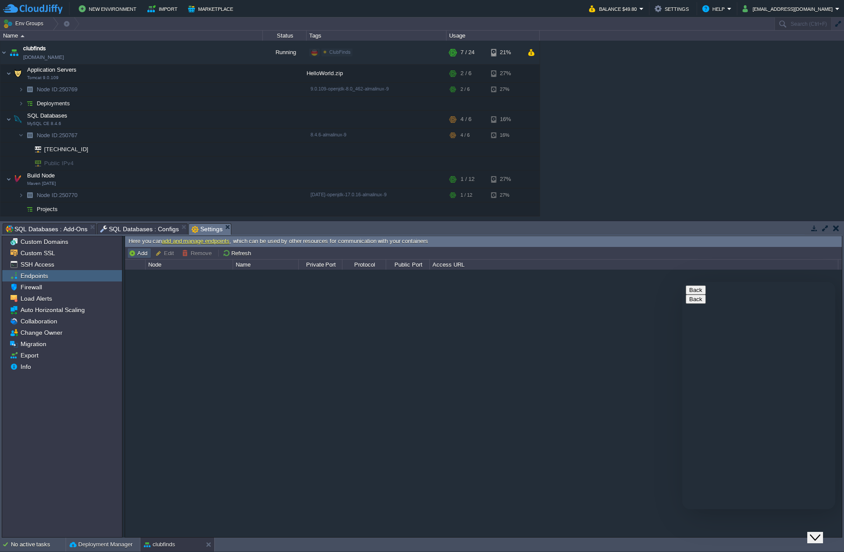
click at [139, 255] on button "Add" at bounding box center [138, 253] width 21 height 8
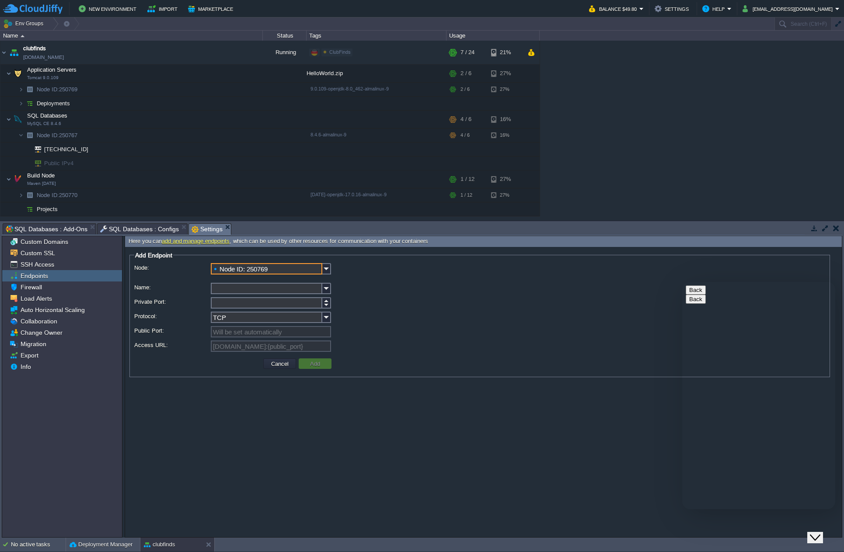
click at [302, 268] on input "Node ID: 250769" at bounding box center [266, 268] width 111 height 11
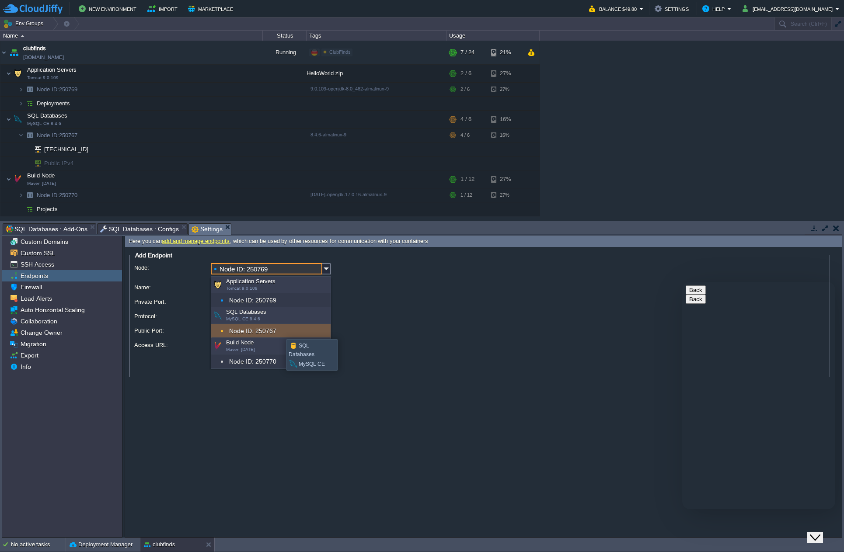
click at [279, 331] on div "Node ID: 250767" at bounding box center [270, 331] width 119 height 14
type input "Node ID: 250767"
type input "[DOMAIN_NAME]:{public_port}"
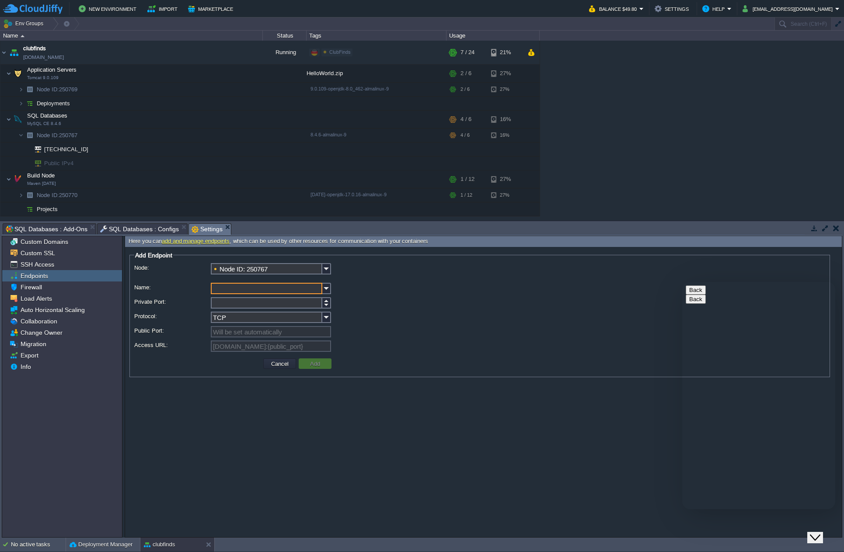
click at [282, 288] on input "Name:" at bounding box center [266, 288] width 111 height 11
type input "MySQL"
type input "3306"
click at [312, 362] on button "Add" at bounding box center [314, 364] width 15 height 8
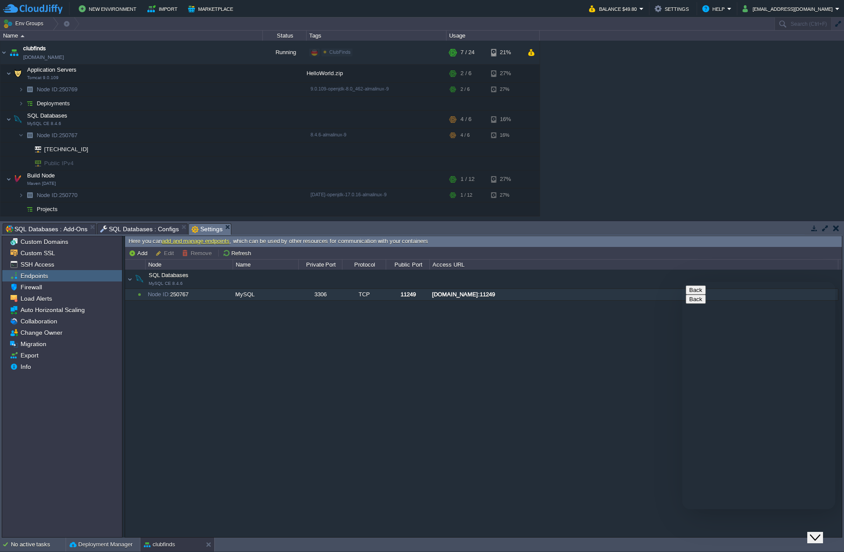
drag, startPoint x: 590, startPoint y: 294, endPoint x: 428, endPoint y: 295, distance: 161.3
click at [428, 295] on tr "SQL Databases MySQL CE 8.4.6 Node ID: 250767 MySQL 3306 TCP 11249 [DOMAIN_NAME]…" at bounding box center [481, 294] width 712 height 11
drag, startPoint x: 428, startPoint y: 295, endPoint x: 448, endPoint y: 296, distance: 19.3
click at [448, 296] on tr "SQL Databases MySQL CE 8.4.6 Node ID: 250767 MySQL 3306 TCP 11249 [DOMAIN_NAME]…" at bounding box center [481, 294] width 712 height 11
click at [448, 296] on div "[DOMAIN_NAME]:11249" at bounding box center [633, 294] width 407 height 11
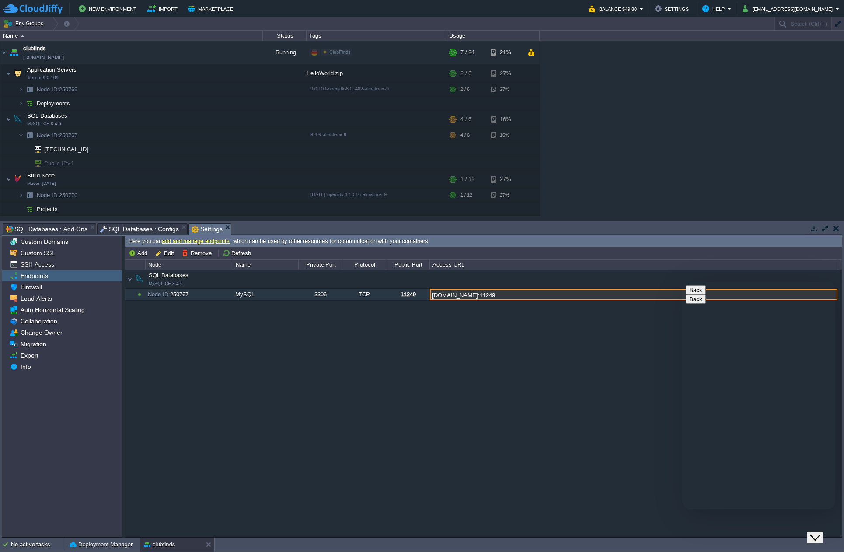
click at [437, 297] on input "[DOMAIN_NAME]:11249" at bounding box center [633, 294] width 407 height 11
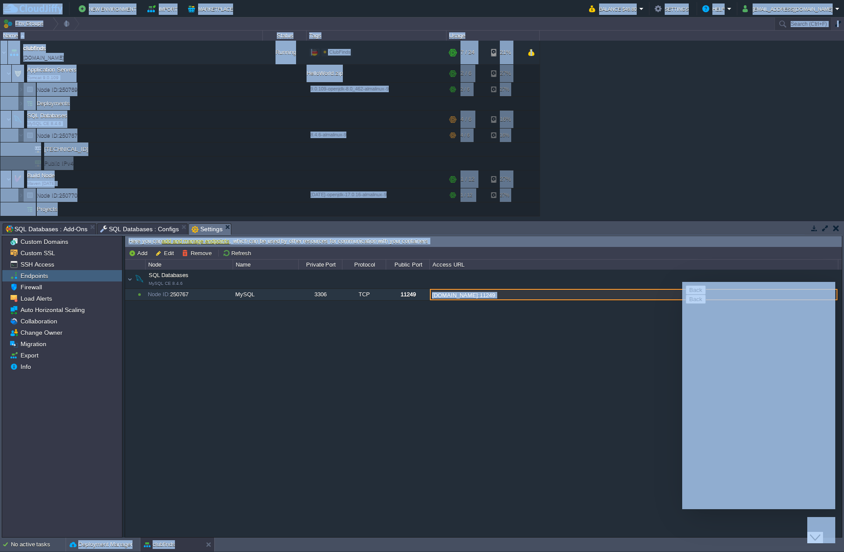
click at [534, 294] on input "[DOMAIN_NAME]:11249" at bounding box center [633, 294] width 407 height 11
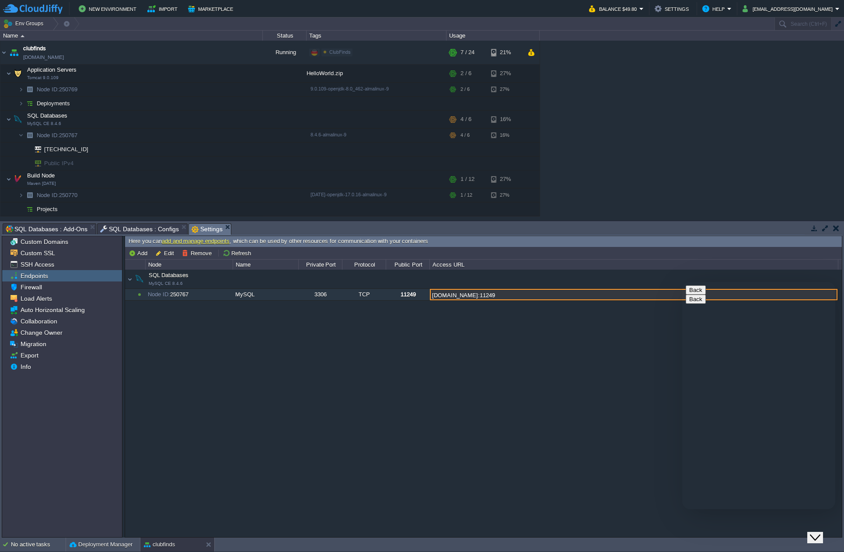
click at [521, 295] on input "[DOMAIN_NAME]:11249" at bounding box center [633, 294] width 407 height 11
click at [815, 532] on icon "Close Chat This icon closes the chat window." at bounding box center [814, 537] width 10 height 10
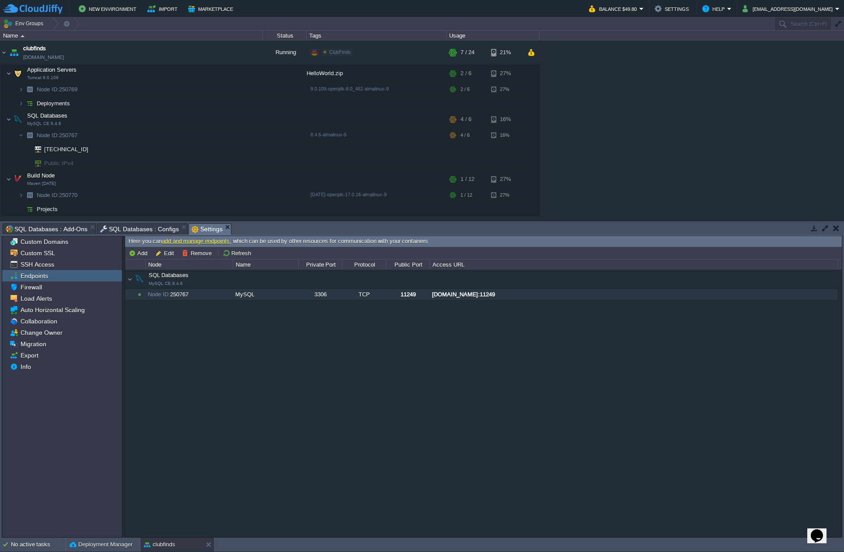
click at [674, 343] on div "SQL Databases MySQL CE 8.4.6 SQL Databases MySQL CE 8.4.6 Node ID: 250767 MySQL…" at bounding box center [483, 403] width 716 height 267
click at [576, 295] on div "[DOMAIN_NAME]:11249" at bounding box center [633, 294] width 407 height 11
click at [382, 365] on div "SQL Databases MySQL CE 8.4.6 SQL Databases MySQL CE 8.4.6 Node ID: 250767 MySQL…" at bounding box center [483, 403] width 716 height 267
click at [333, 400] on div "SQL Databases MySQL CE 8.4.6 SQL Databases MySQL CE 8.4.6 Node ID: 250767 MySQL…" at bounding box center [483, 403] width 716 height 267
click at [156, 132] on button "button" at bounding box center [158, 135] width 8 height 8
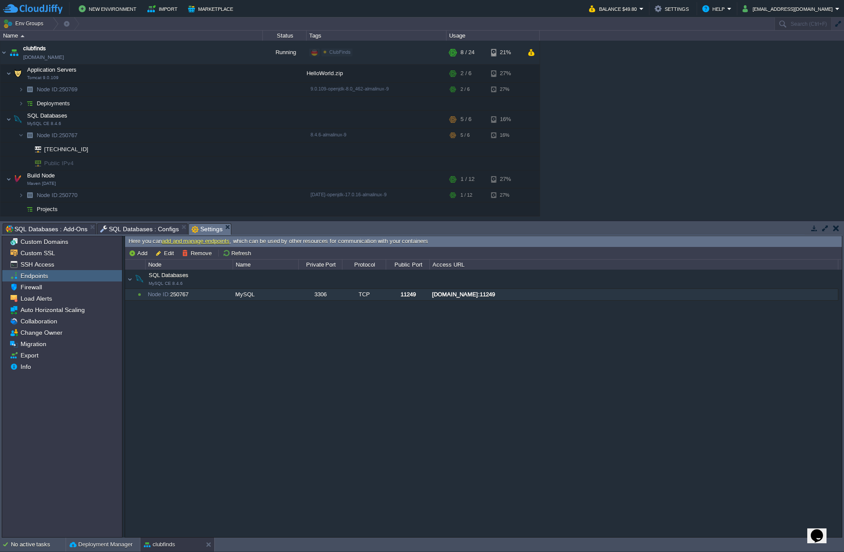
click at [542, 296] on div "[DOMAIN_NAME]:11249" at bounding box center [633, 294] width 407 height 11
type input "[DOMAIN_NAME]:11249"
click at [158, 134] on button "button" at bounding box center [158, 135] width 8 height 8
click at [452, 118] on div at bounding box center [452, 119] width 8 height 7
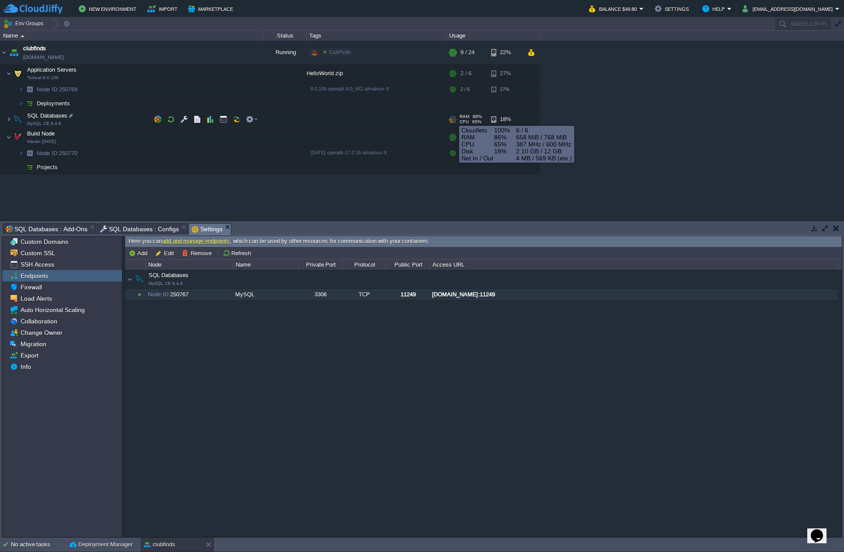
click at [452, 118] on div at bounding box center [452, 119] width 8 height 7
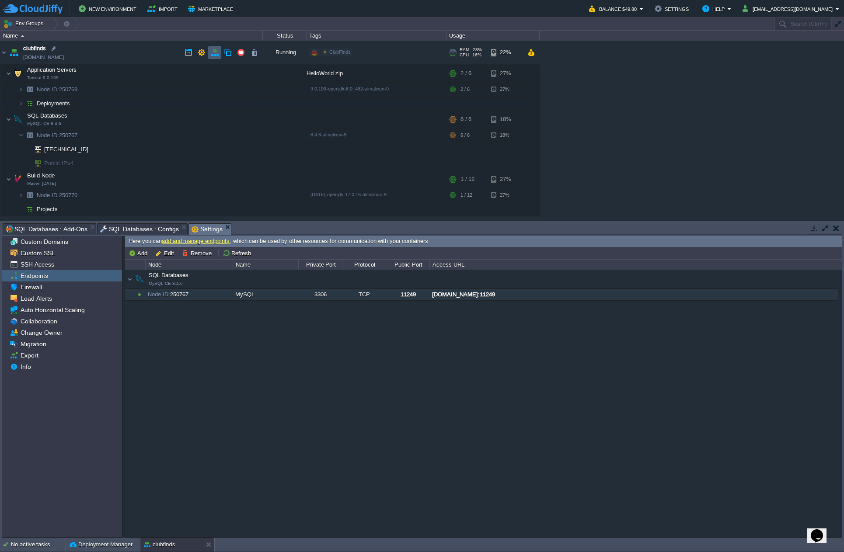
click at [216, 49] on button "button" at bounding box center [215, 53] width 8 height 8
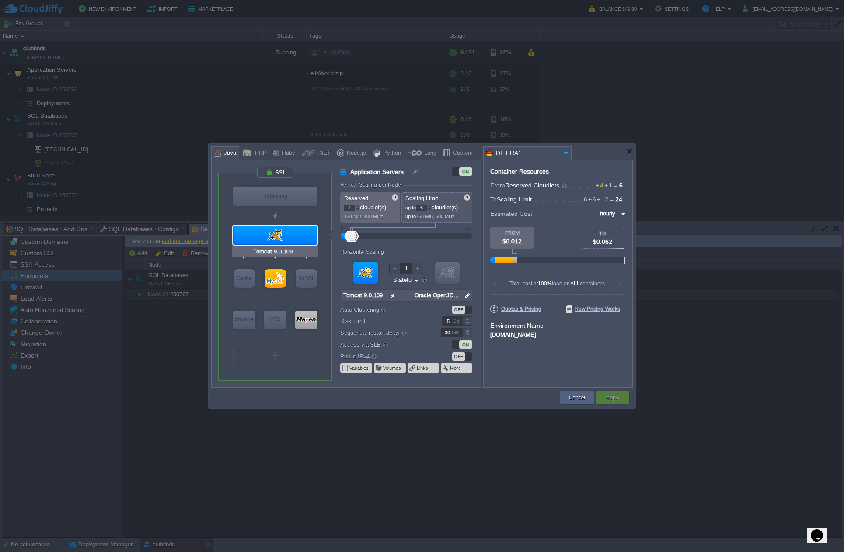
type input "MySQL CE 8.4.6"
click at [269, 274] on div at bounding box center [274, 278] width 21 height 19
type input "SQL Databases"
type input "4"
type input "MySQL CE 8.4.6"
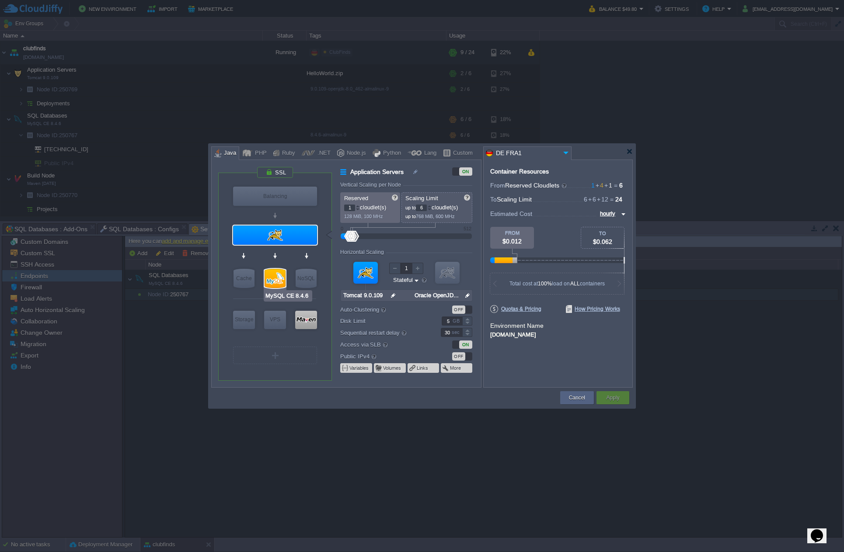
type input "null"
type input "8.4.6-almalinux-9"
type input "Stateless"
type input "12"
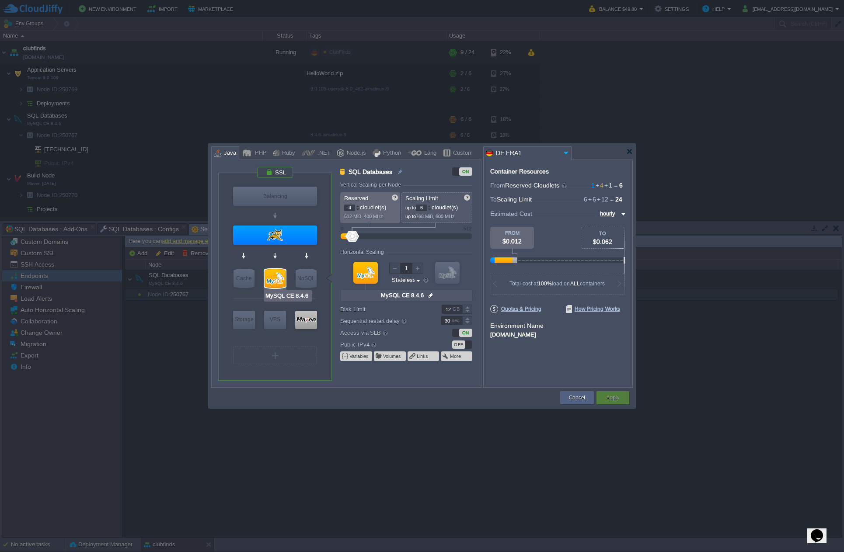
type input "Redis 7.2.4"
type input "5"
click at [356, 206] on div at bounding box center [357, 206] width 4 height 3
click at [576, 399] on button "Cancel" at bounding box center [577, 397] width 16 height 9
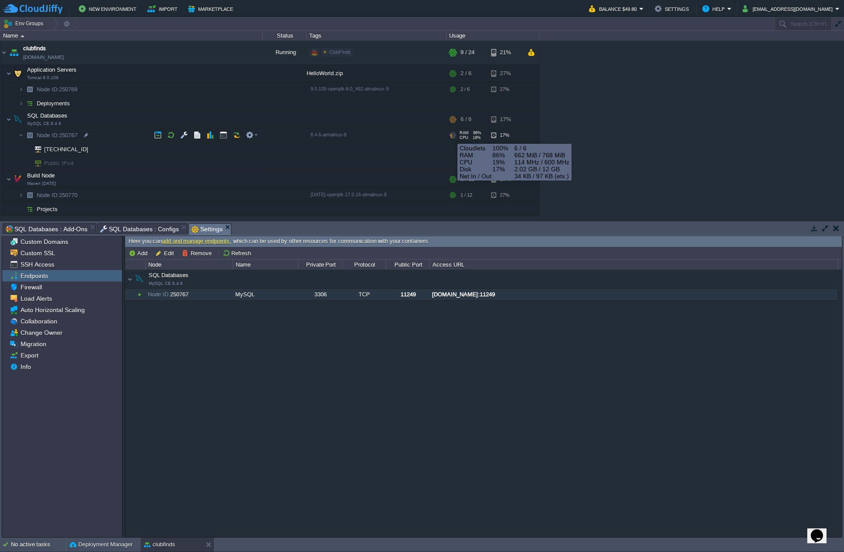
click at [451, 136] on div at bounding box center [450, 135] width 3 height 6
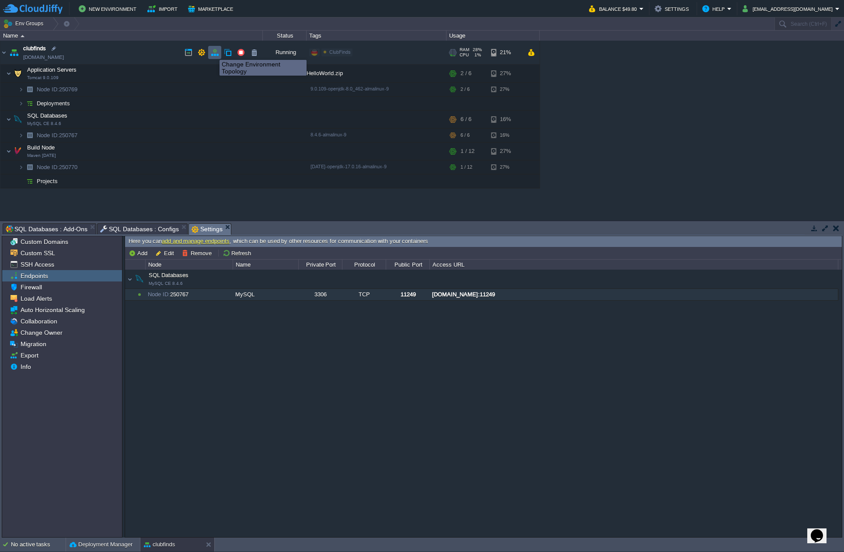
click at [213, 52] on button "button" at bounding box center [215, 53] width 8 height 8
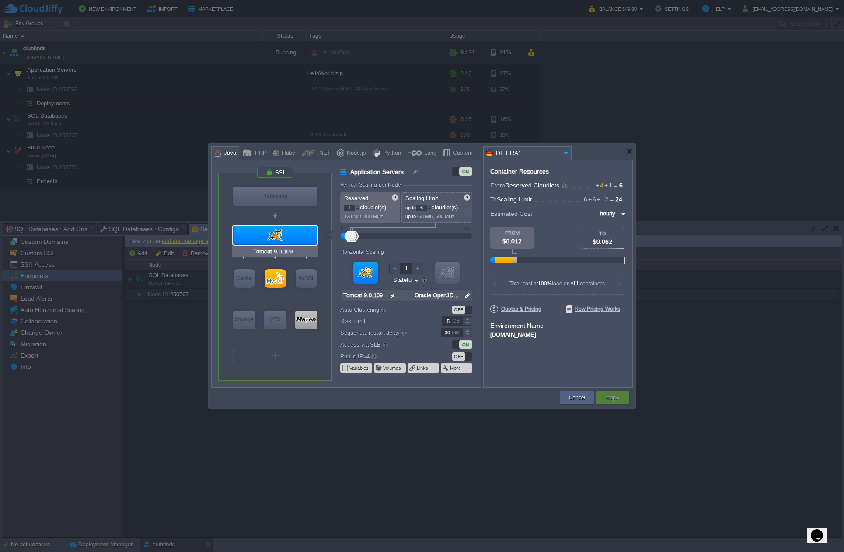
type input "MySQL CE 8.4.6"
click at [277, 275] on div at bounding box center [274, 278] width 21 height 19
type input "SQL Databases"
type input "4"
type input "MySQL CE 8.4.6"
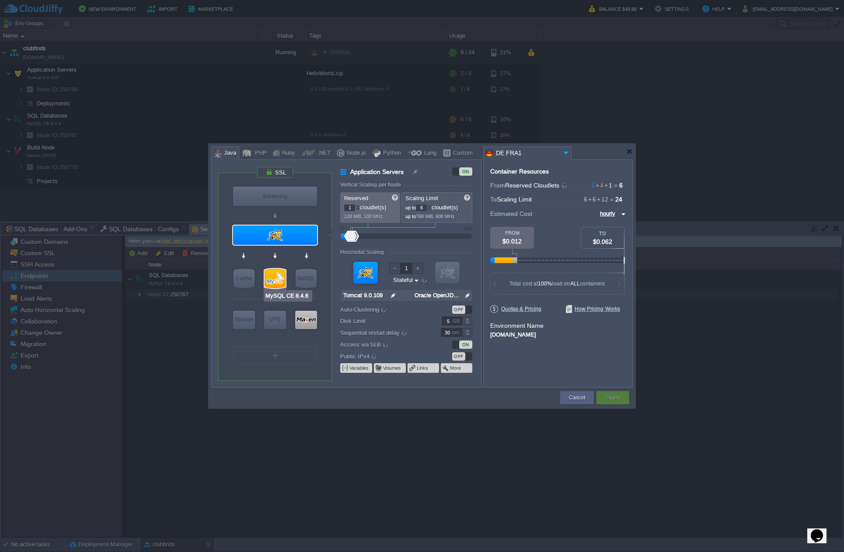
type input "null"
type input "8.4.6-almalinux-9"
type input "Stateless"
type input "12"
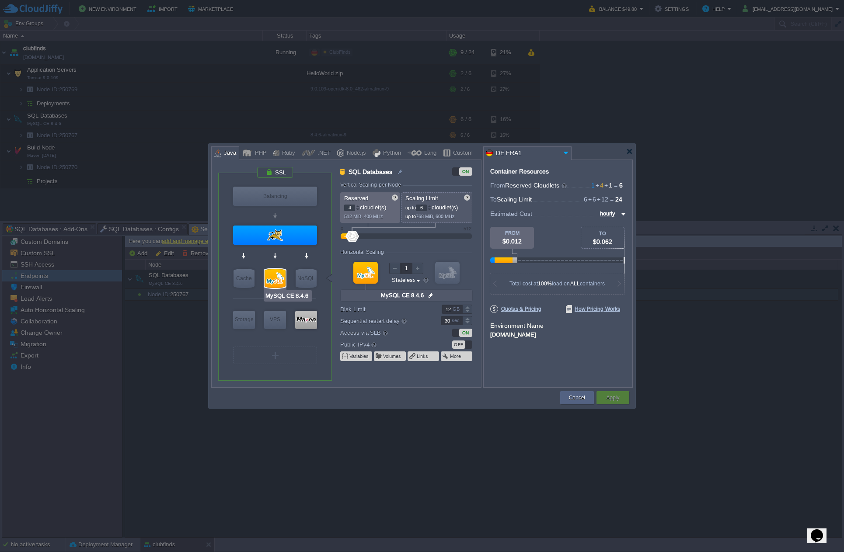
type input "Redis 7.2.4"
click at [468, 307] on div at bounding box center [467, 307] width 10 height 4
type input "15"
click at [468, 307] on div at bounding box center [467, 307] width 10 height 4
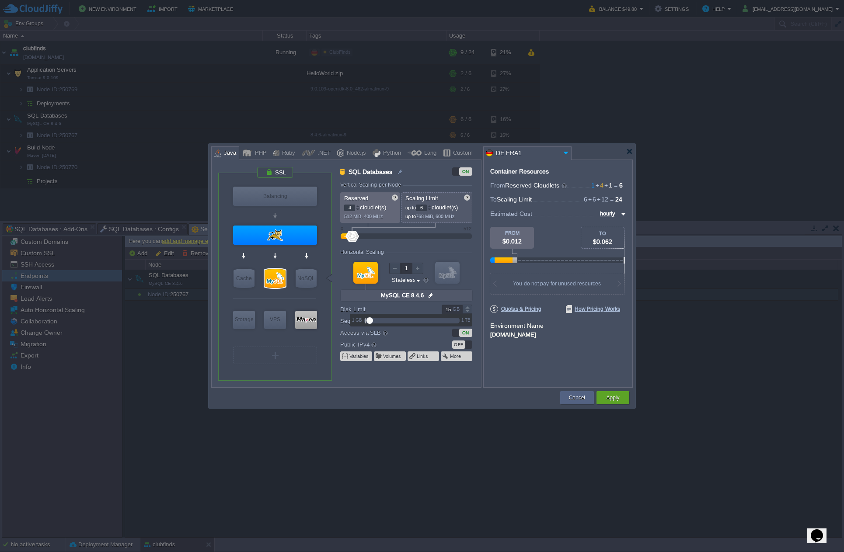
click at [529, 358] on div "Container Resources From Reserved Cloudlets 1 + 4 + 1 ... = 6 not added To Scal…" at bounding box center [557, 274] width 149 height 228
click at [357, 206] on div at bounding box center [357, 206] width 4 height 3
type input "6"
click at [357, 206] on div at bounding box center [357, 206] width 4 height 3
click at [431, 205] on div at bounding box center [429, 206] width 4 height 3
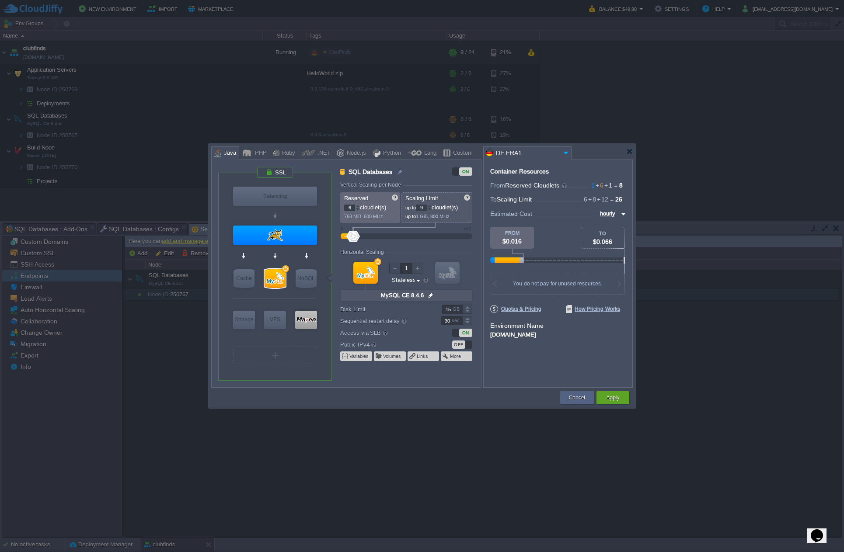
click at [431, 205] on div at bounding box center [429, 206] width 4 height 3
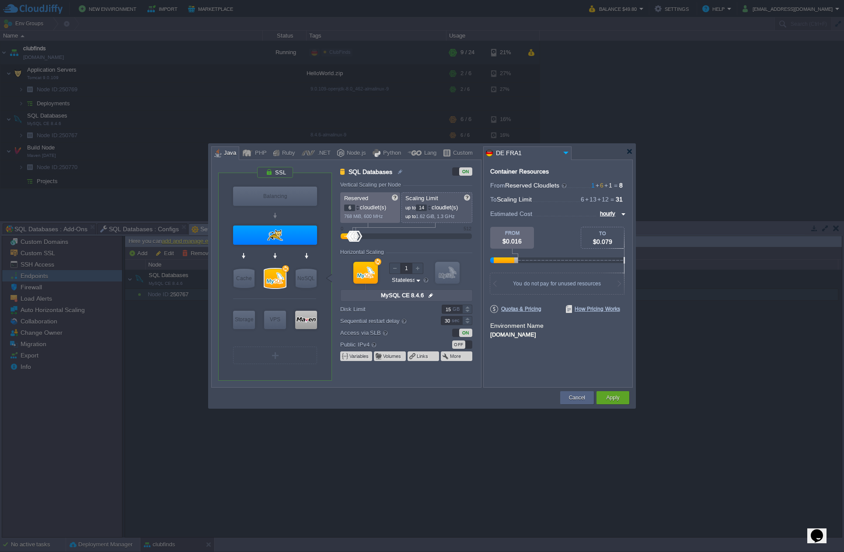
click at [431, 205] on div at bounding box center [429, 206] width 4 height 3
type input "16"
click at [431, 205] on div at bounding box center [429, 206] width 4 height 3
click at [613, 394] on button "Apply" at bounding box center [612, 397] width 13 height 9
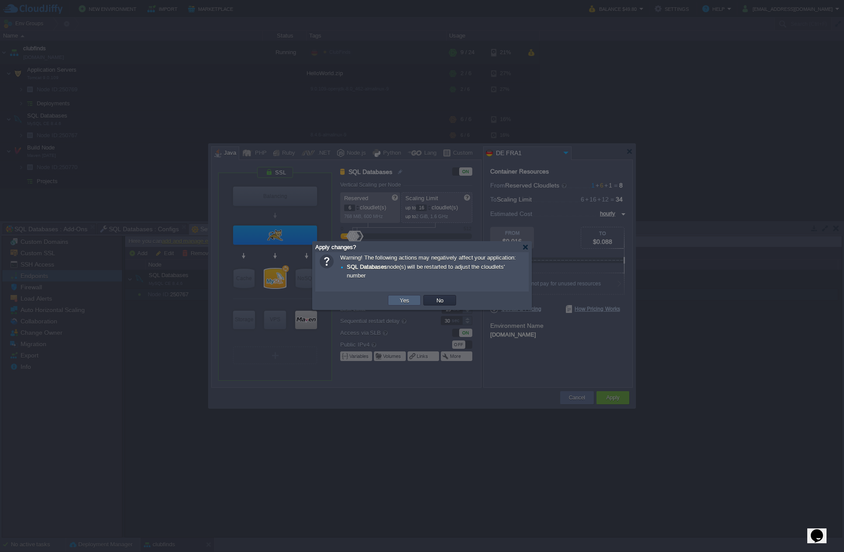
click at [395, 303] on td "Yes" at bounding box center [404, 300] width 33 height 10
